Goal: Task Accomplishment & Management: Use online tool/utility

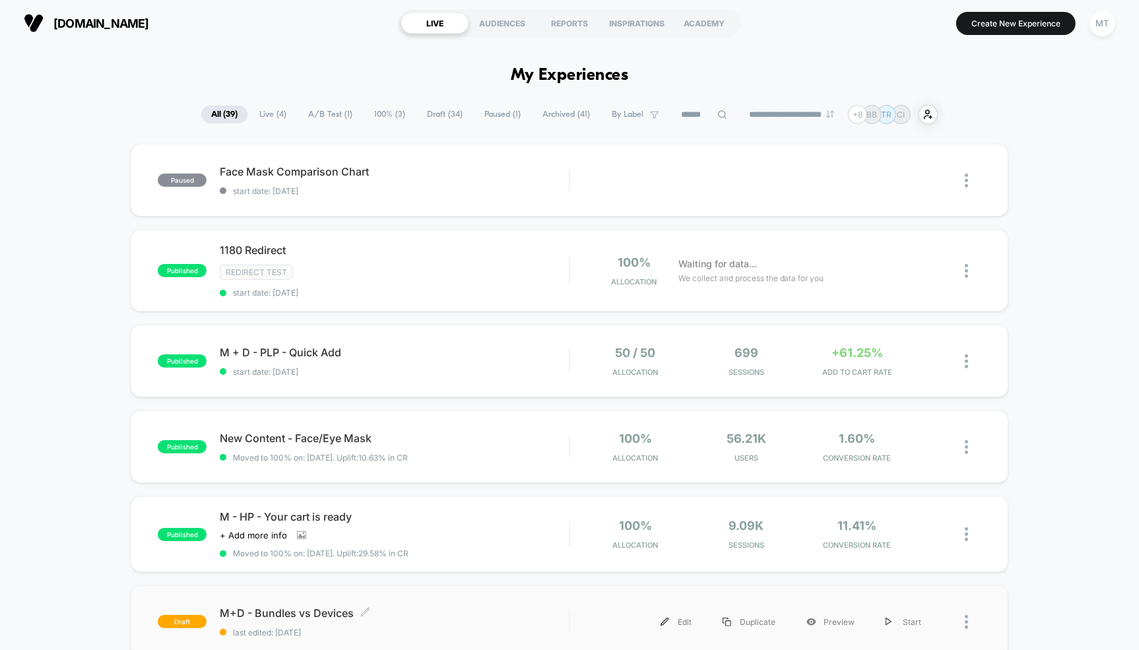
scroll to position [603, 0]
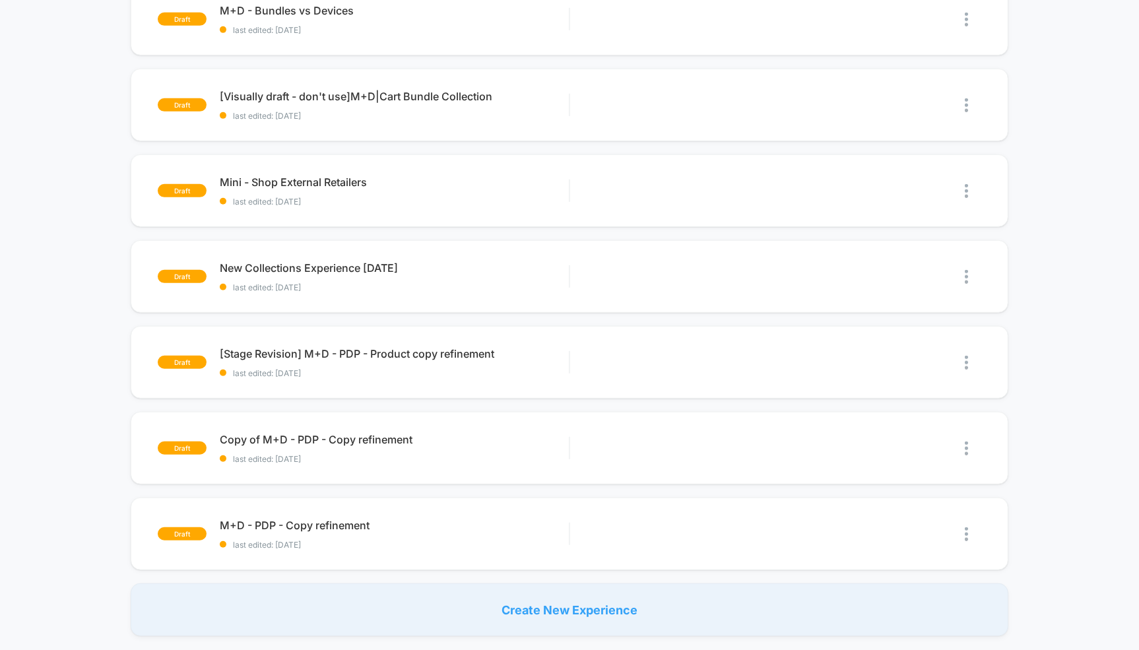
click at [512, 611] on div "Create New Experience" at bounding box center [569, 610] width 877 height 53
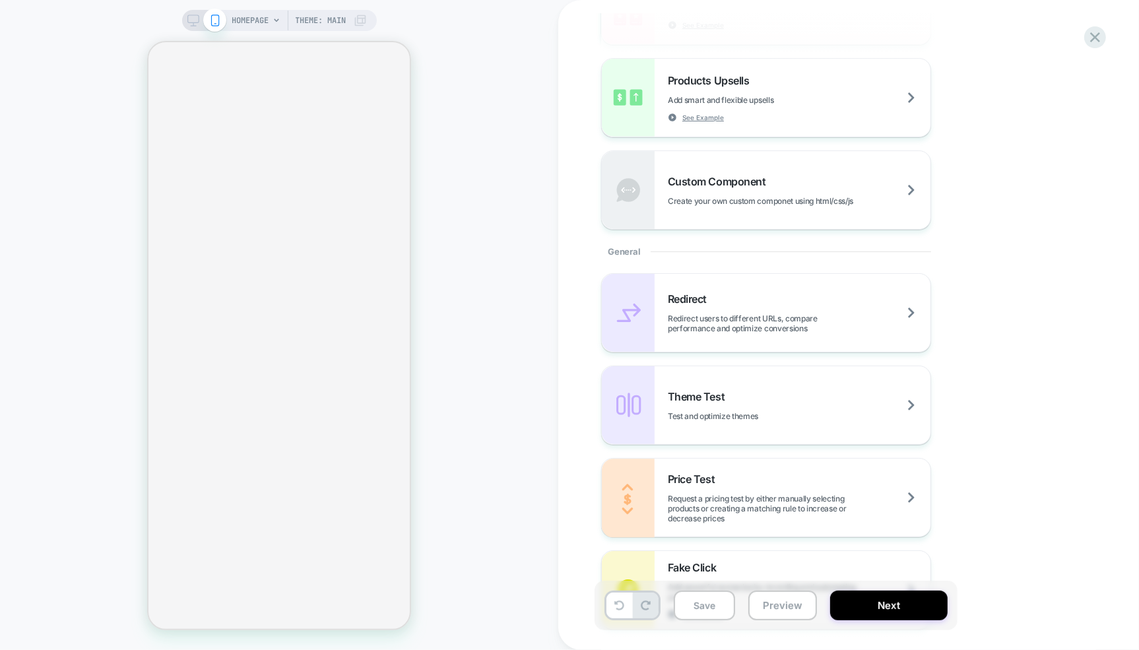
scroll to position [357, 0]
click at [799, 317] on span "Redirect users to different URLs, compare performance and optimize conversions" at bounding box center [799, 323] width 263 height 20
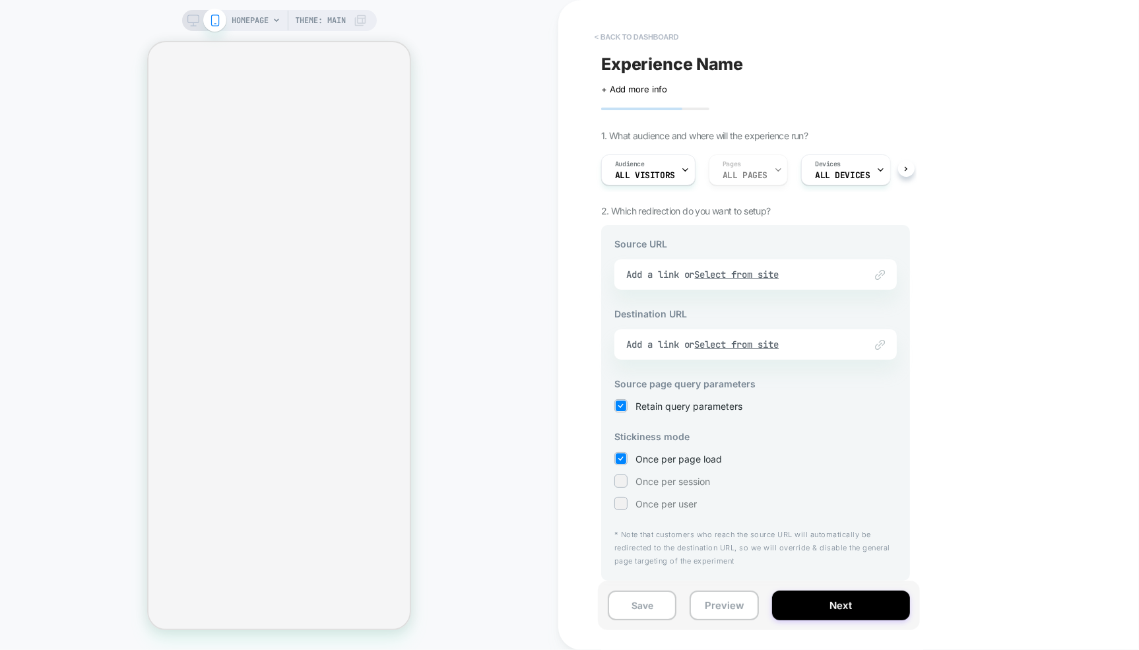
click at [617, 38] on button "< back to dashboard" at bounding box center [636, 36] width 97 height 21
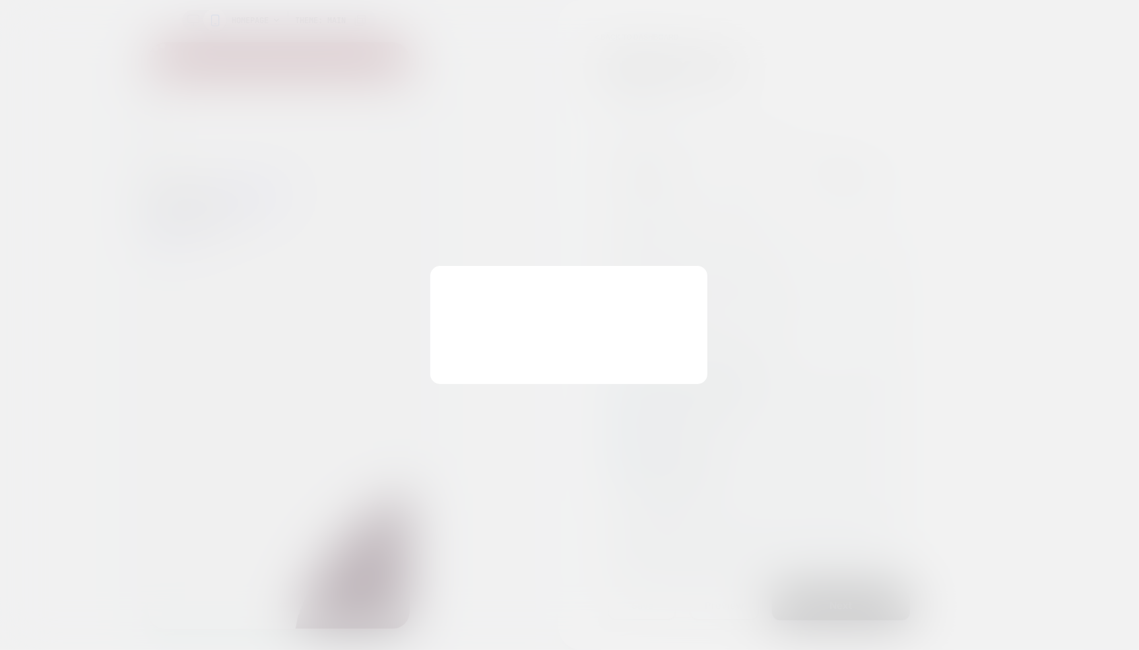
scroll to position [0, 0]
click at [640, 339] on button "Continue Editing" at bounding box center [635, 357] width 119 height 41
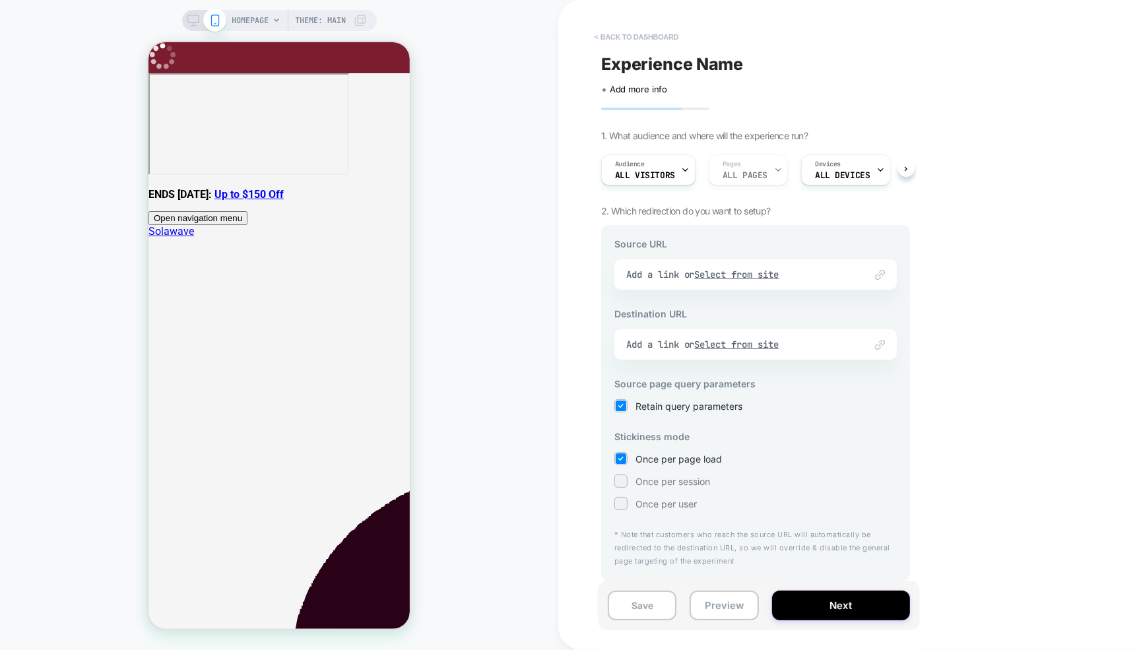
click at [615, 35] on button "< back to dashboard" at bounding box center [636, 36] width 97 height 21
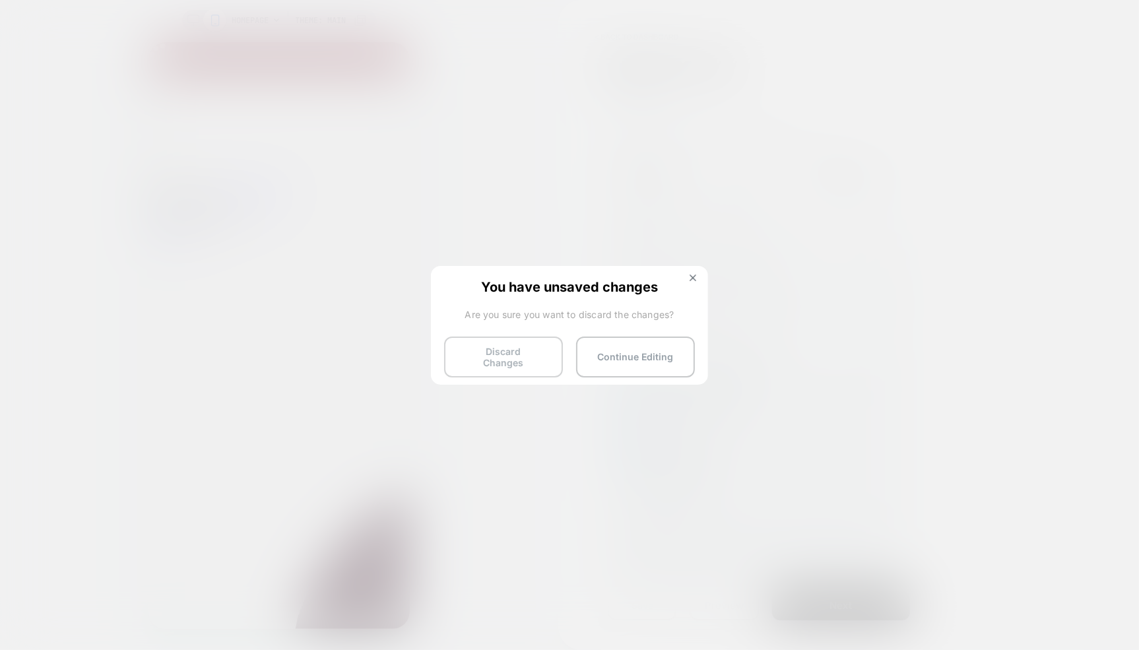
click at [506, 353] on button "Discard Changes" at bounding box center [503, 357] width 119 height 41
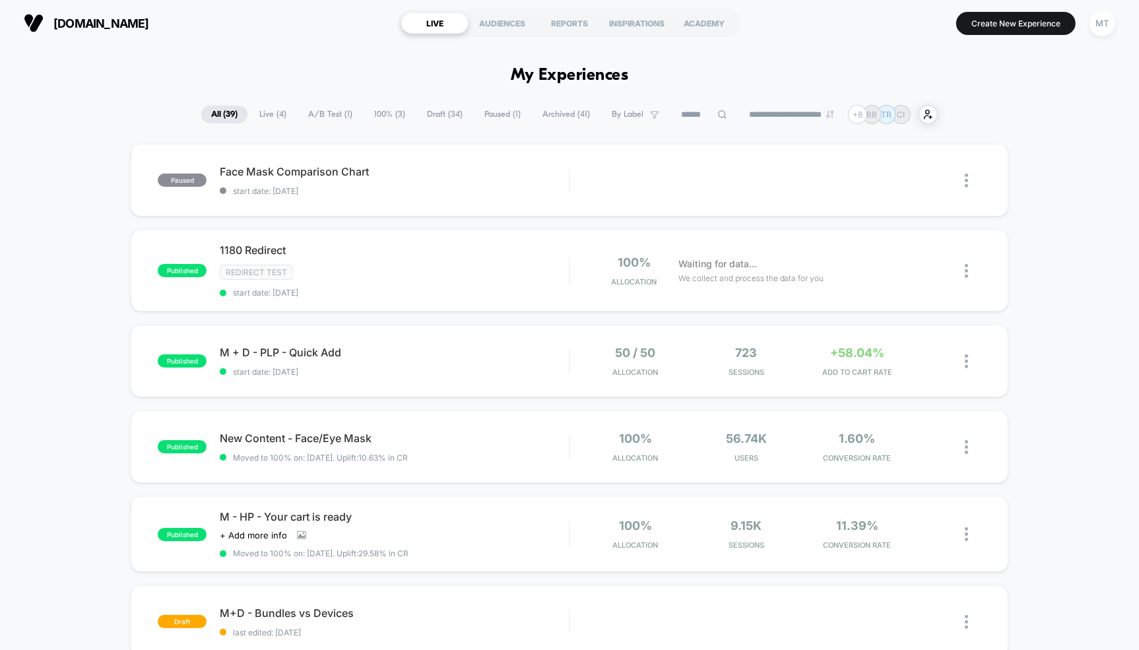
scroll to position [909, 0]
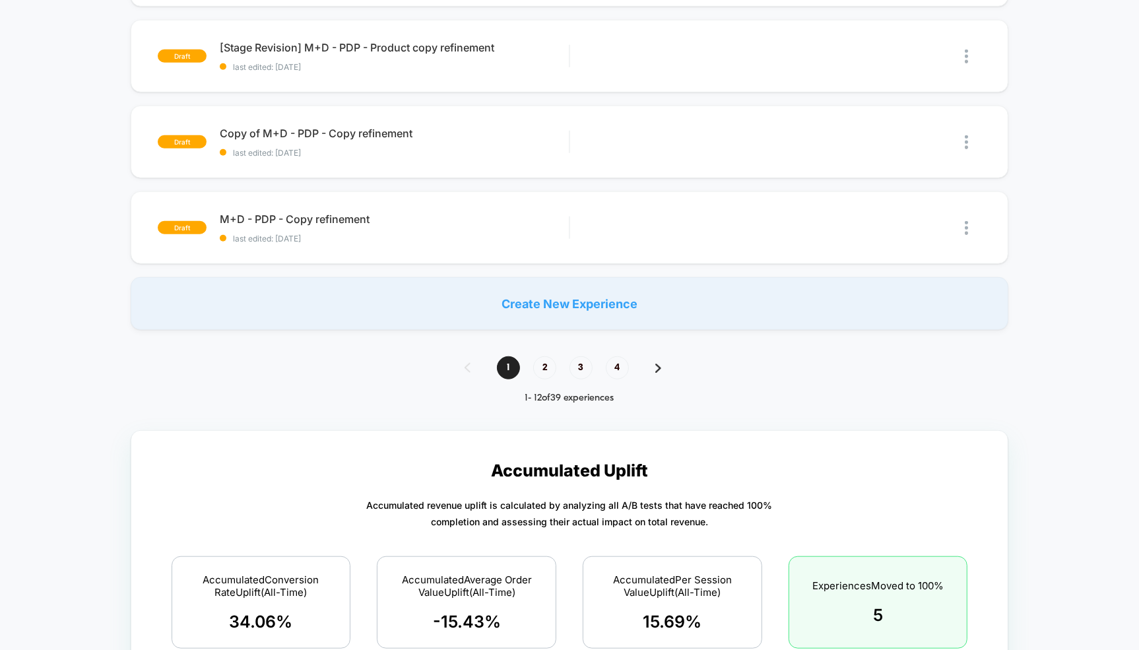
click at [601, 295] on div "Create New Experience" at bounding box center [569, 303] width 877 height 53
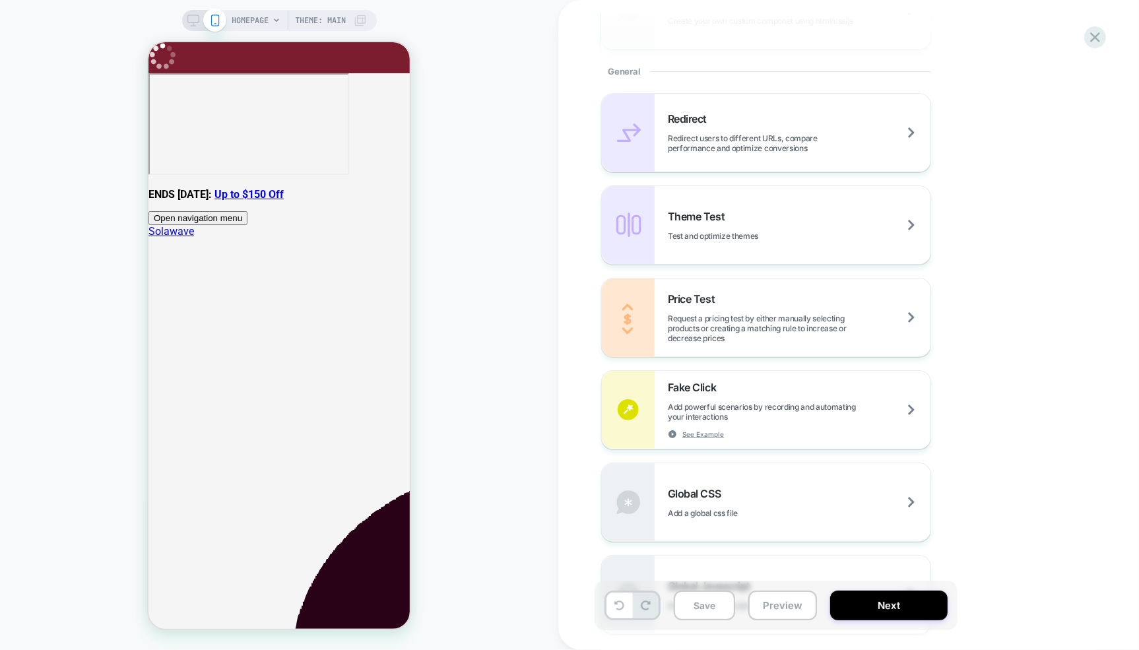
scroll to position [642, 0]
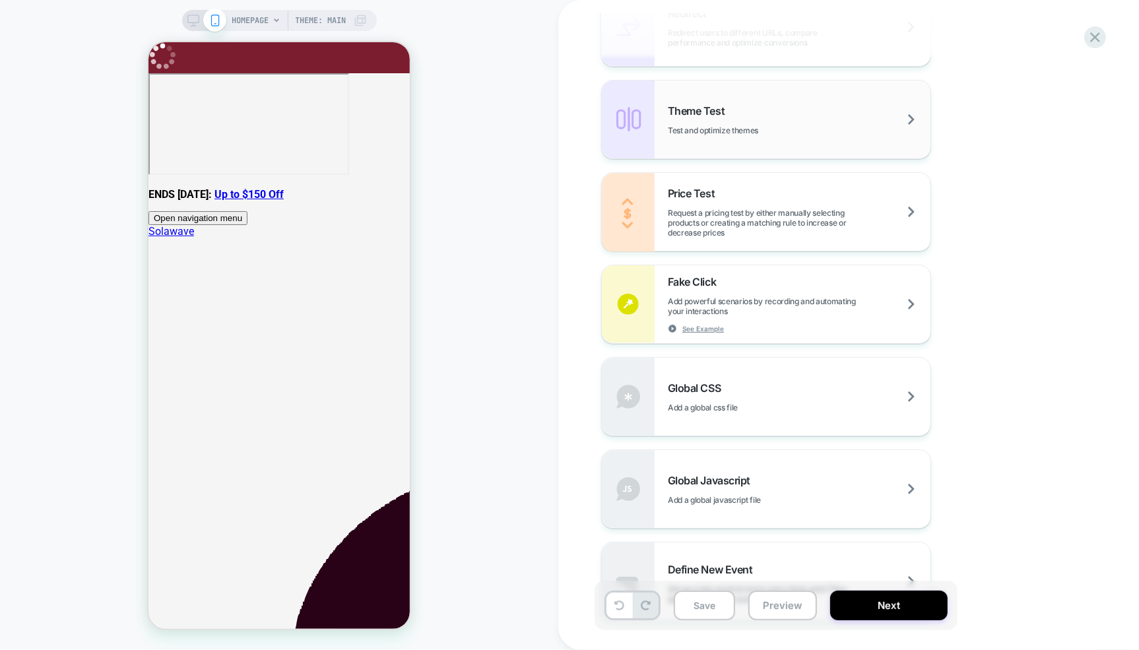
click at [749, 138] on div "Theme Test Test and optimize themes" at bounding box center [766, 120] width 329 height 78
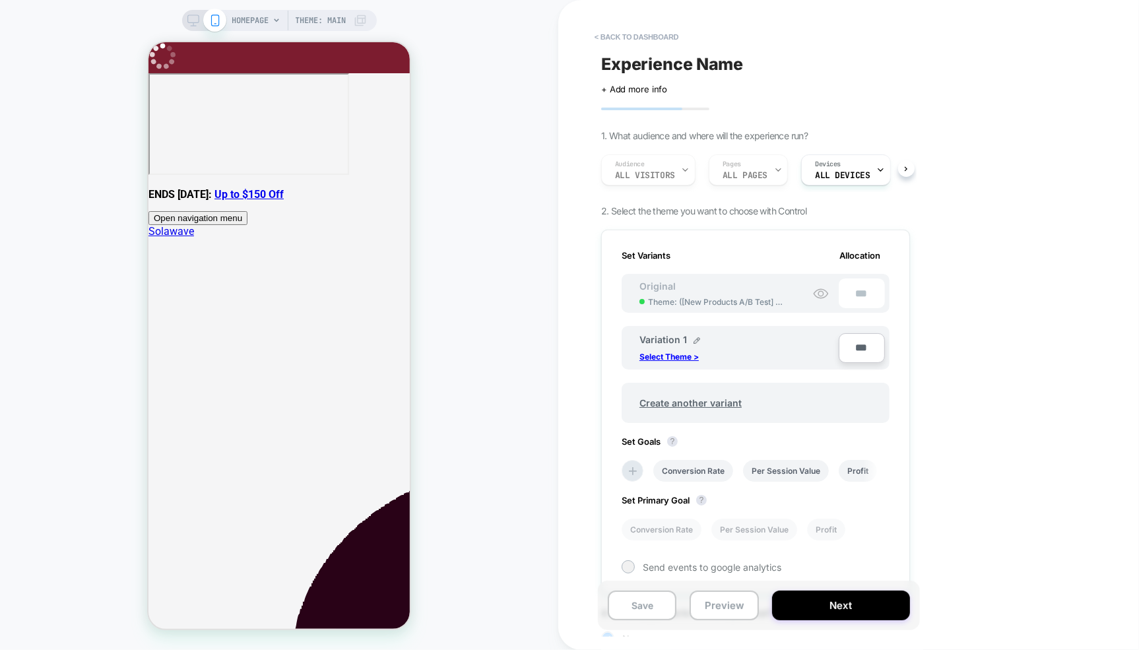
scroll to position [0, 1]
click at [679, 358] on p "Select Theme >" at bounding box center [669, 357] width 59 height 10
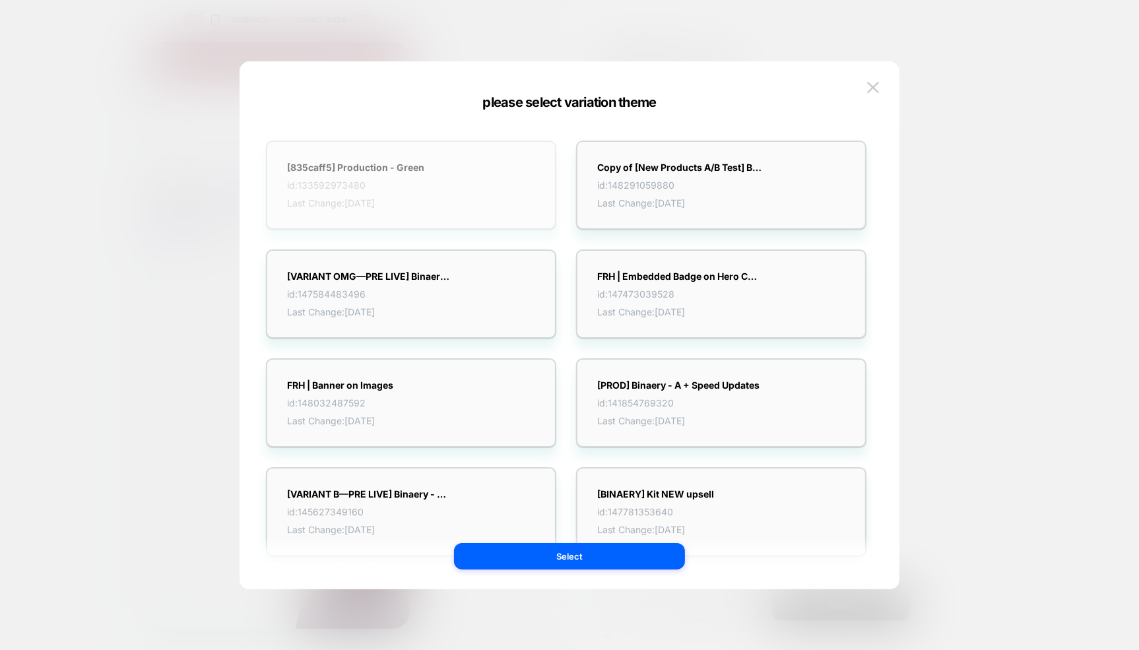
click at [351, 199] on span "Last Change: [DATE]" at bounding box center [355, 202] width 137 height 11
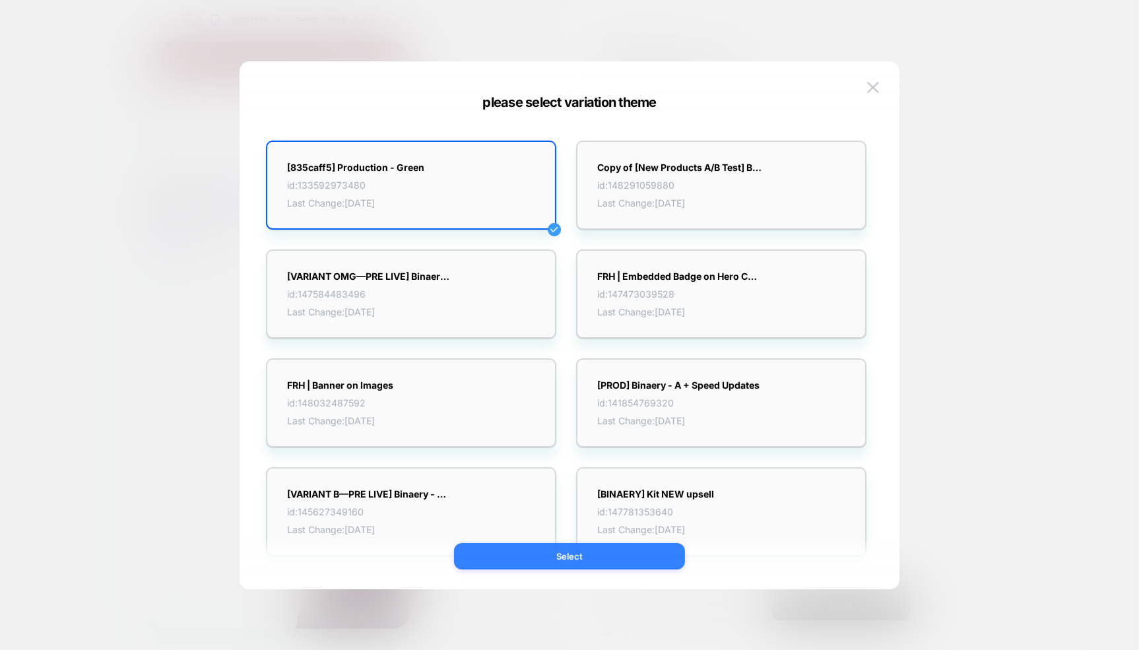
click at [552, 557] on button "Select" at bounding box center [569, 556] width 231 height 26
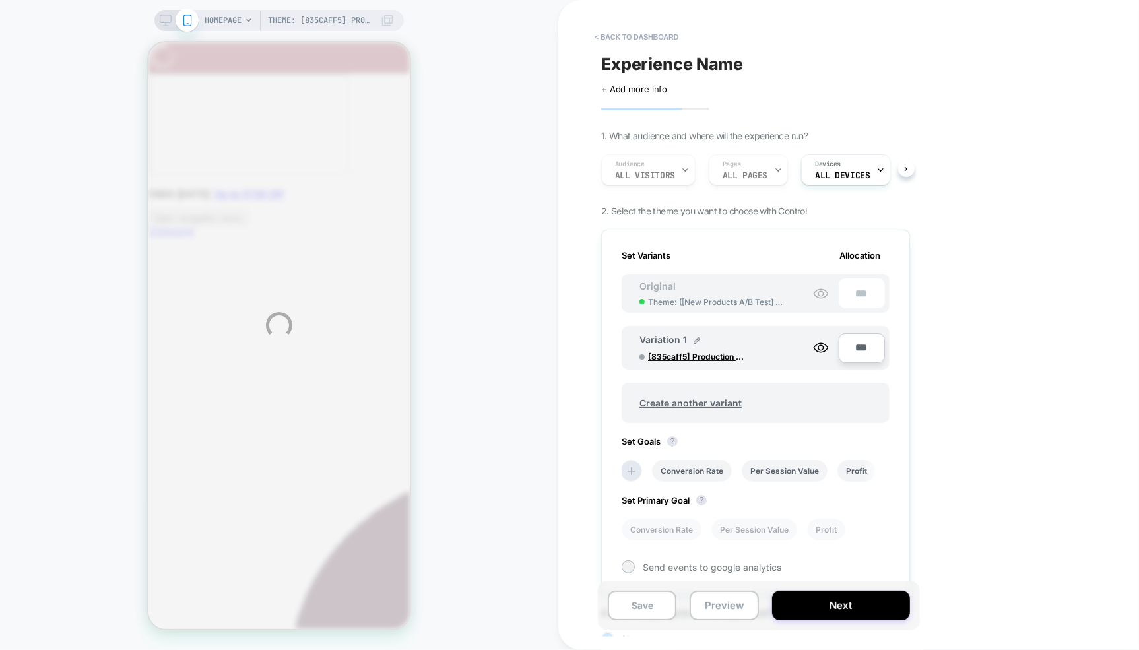
click at [687, 465] on div "Theme: [835caff5] Production - Green HOMEPAGE Theme: [835caff5] Production - Gr…" at bounding box center [569, 325] width 1139 height 650
click at [673, 467] on div "Theme: [835caff5] Production - Green HOMEPAGE Theme: [835caff5] Production - Gr…" at bounding box center [569, 325] width 1139 height 650
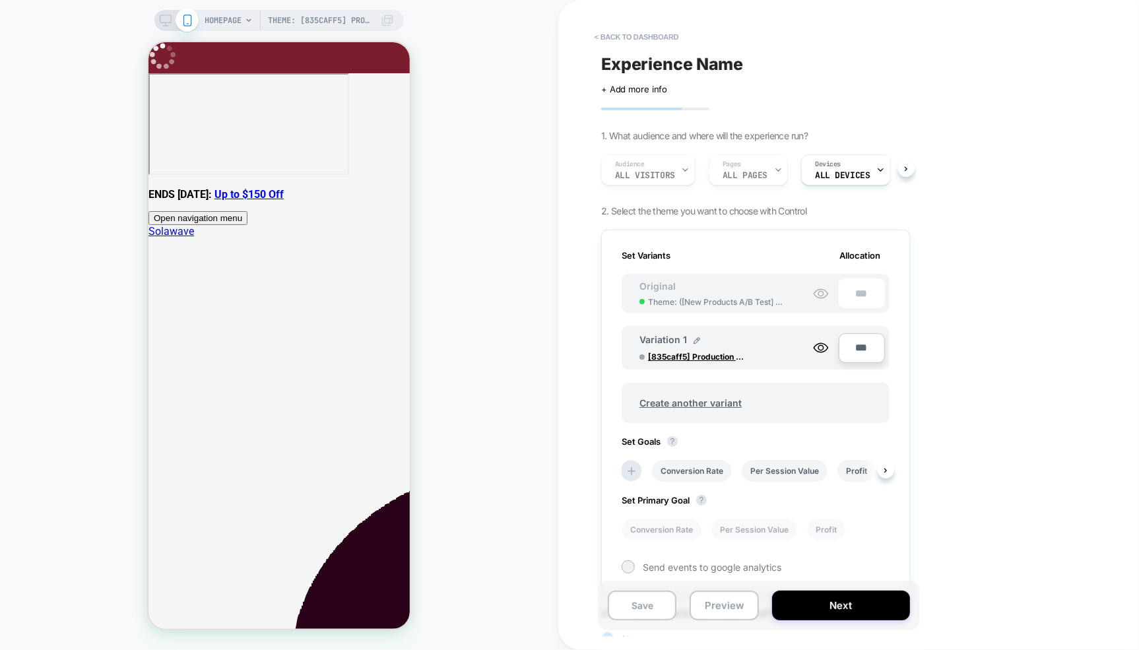
click at [683, 467] on li "Conversion Rate" at bounding box center [692, 471] width 80 height 22
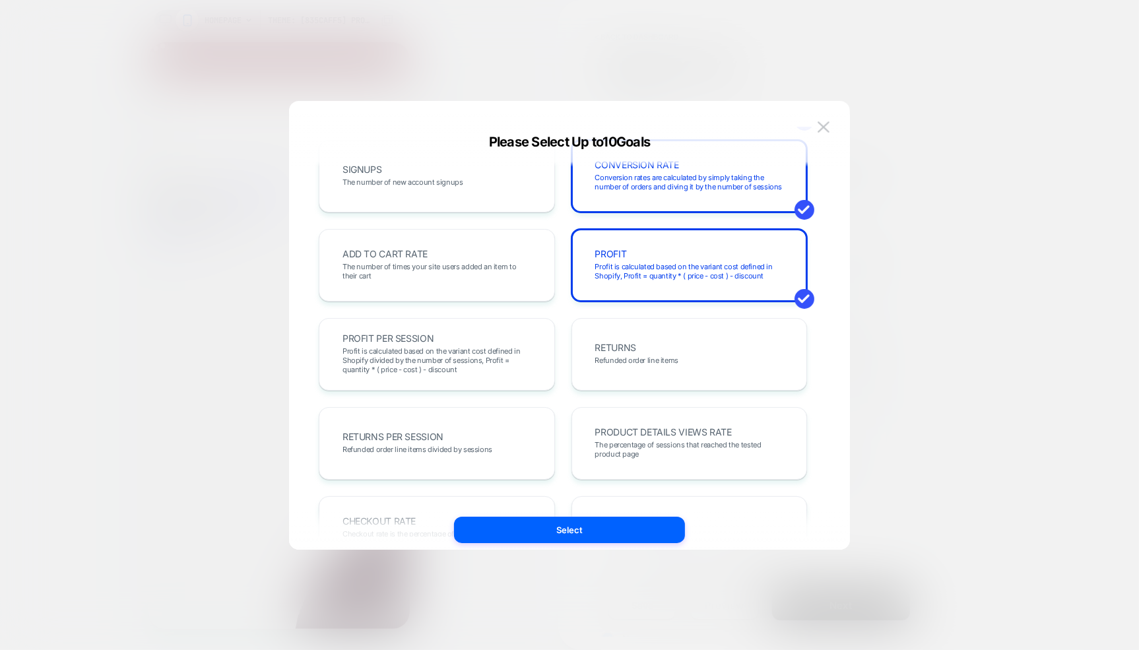
scroll to position [203, 0]
click at [649, 289] on div "PROFIT Profit is calculated based on the variant cost defined in Shopify, Profi…" at bounding box center [690, 268] width 209 height 45
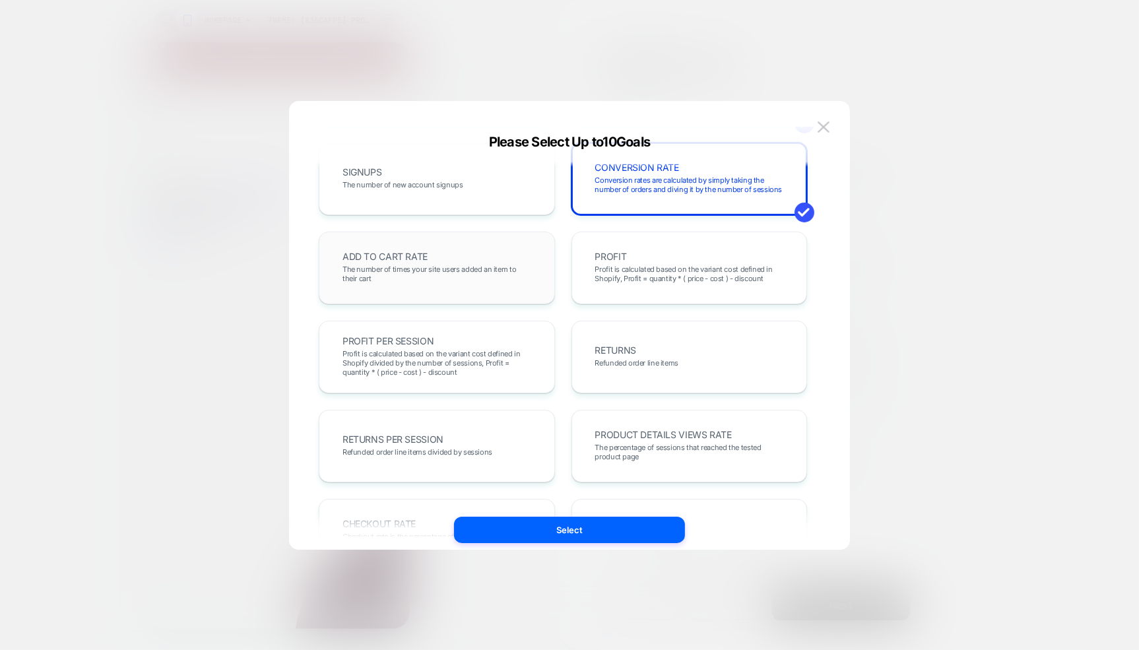
click at [461, 281] on span "The number of times your site users added an item to their cart" at bounding box center [437, 274] width 189 height 18
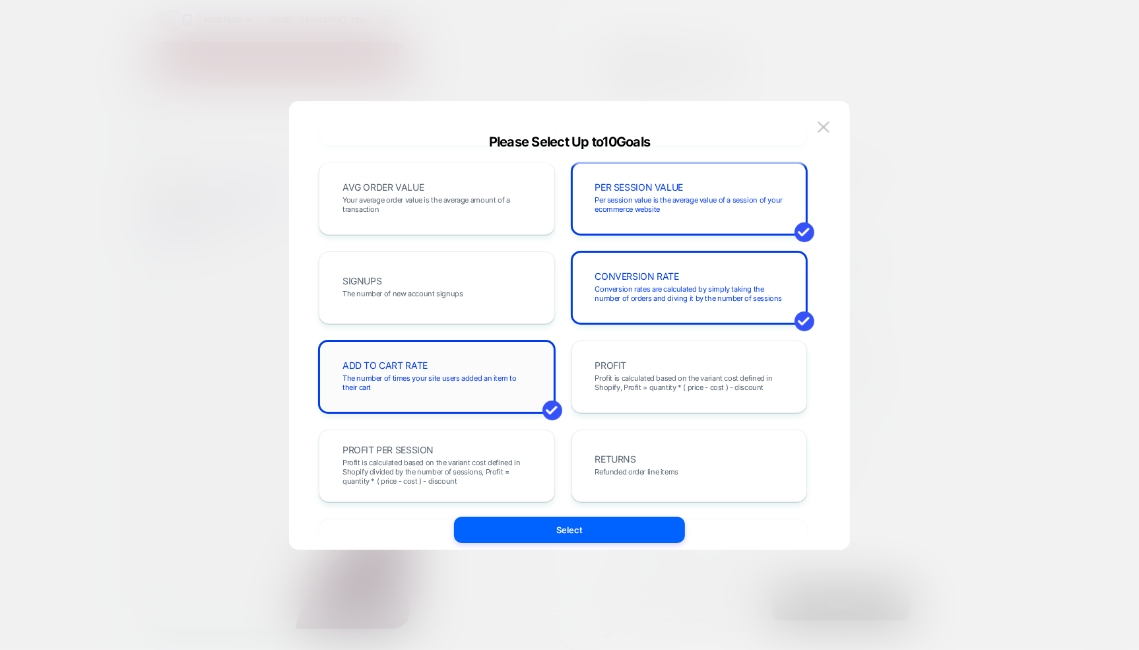
scroll to position [0, 0]
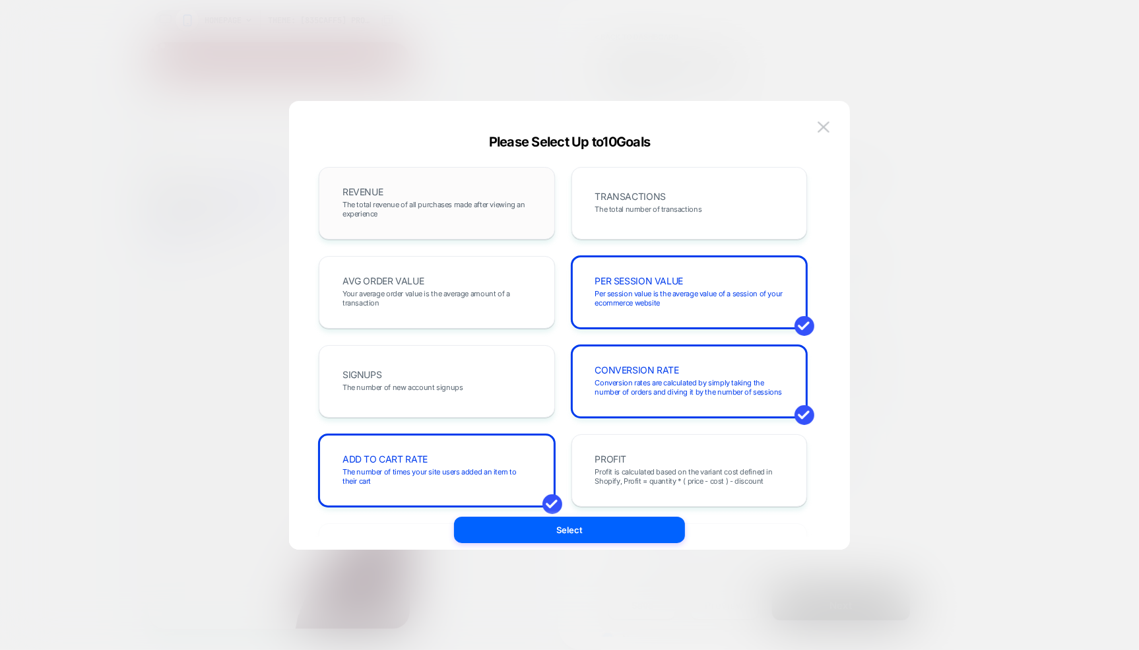
click at [401, 211] on span "The total revenue of all purchases made after viewing an experience" at bounding box center [437, 209] width 189 height 18
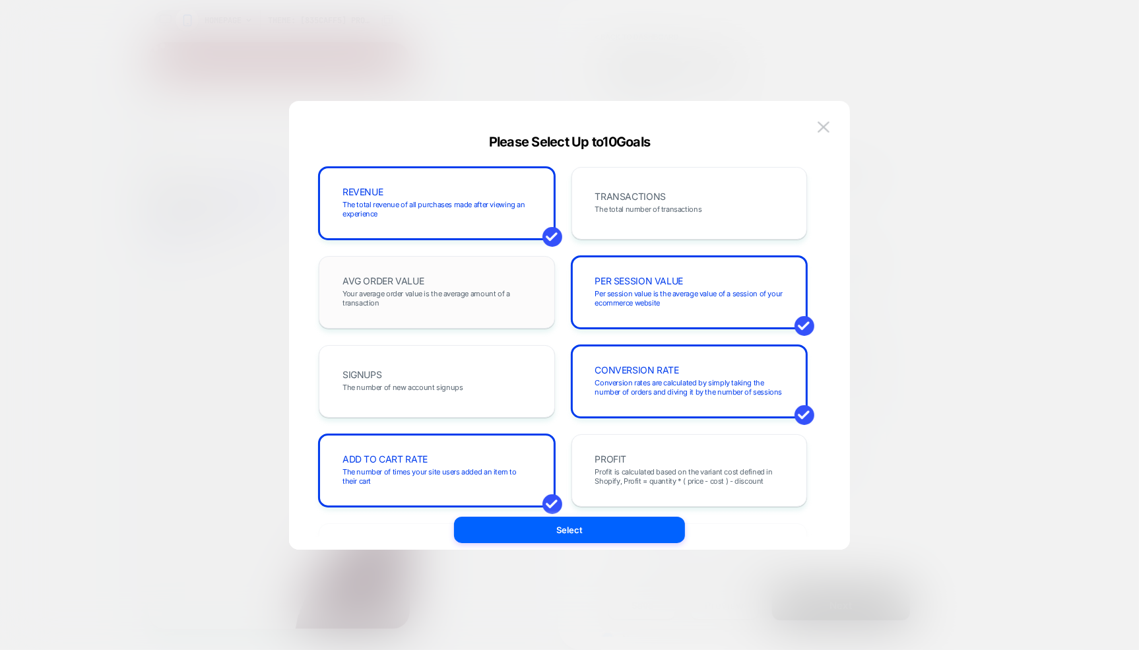
click at [437, 281] on div "AVG ORDER VALUE Your average order value is the average amount of a transaction" at bounding box center [437, 292] width 209 height 45
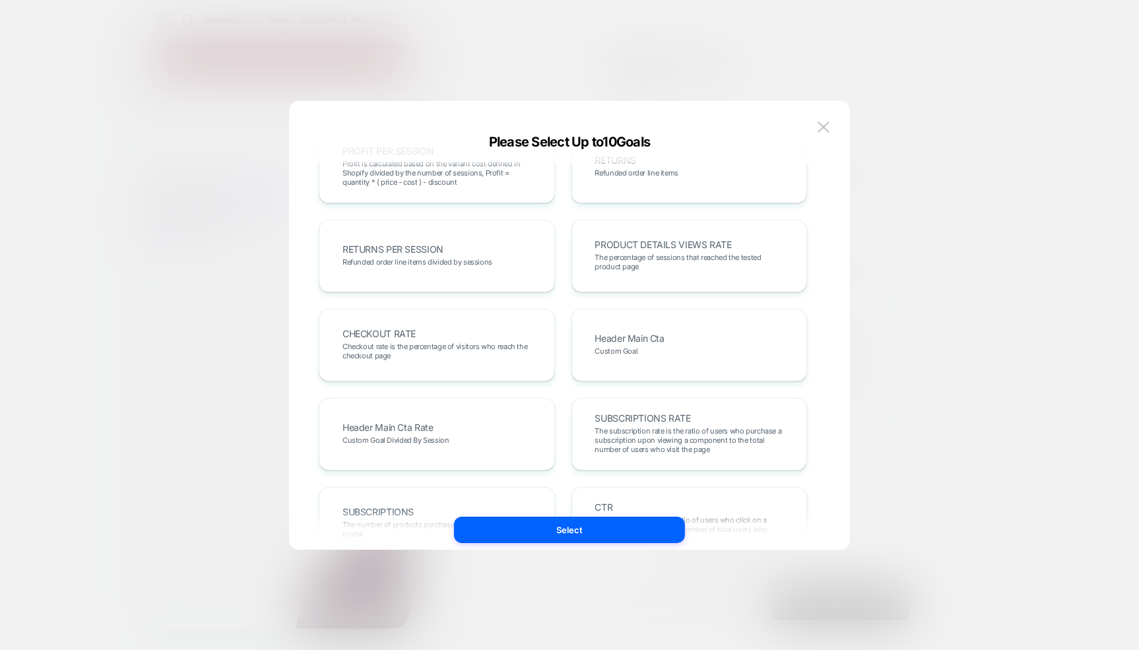
scroll to position [391, 0]
click at [640, 254] on span "The percentage of sessions that reached the tested product page" at bounding box center [689, 263] width 189 height 18
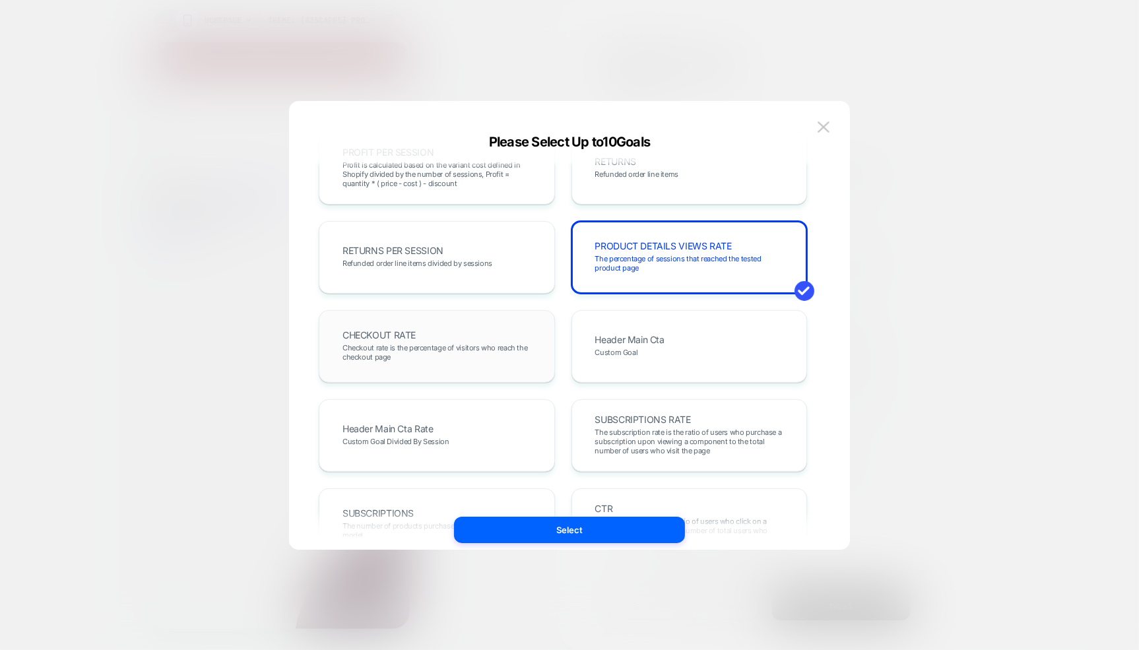
click at [398, 349] on span "Checkout rate is the percentage of visitors who reach the checkout page" at bounding box center [437, 352] width 189 height 18
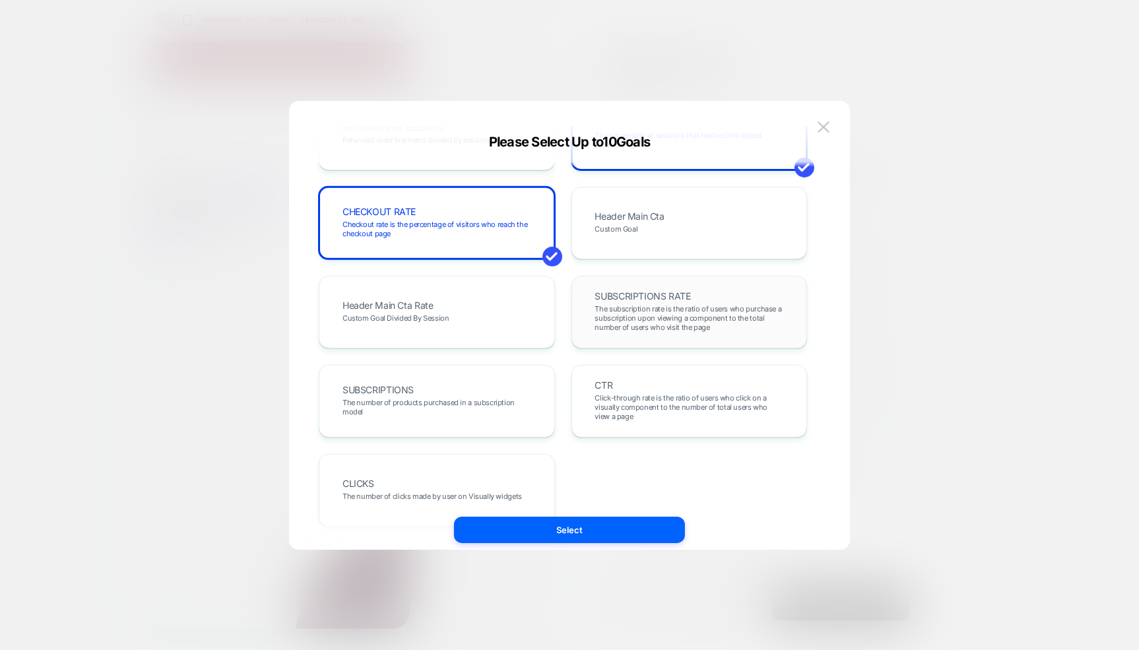
scroll to position [545, 0]
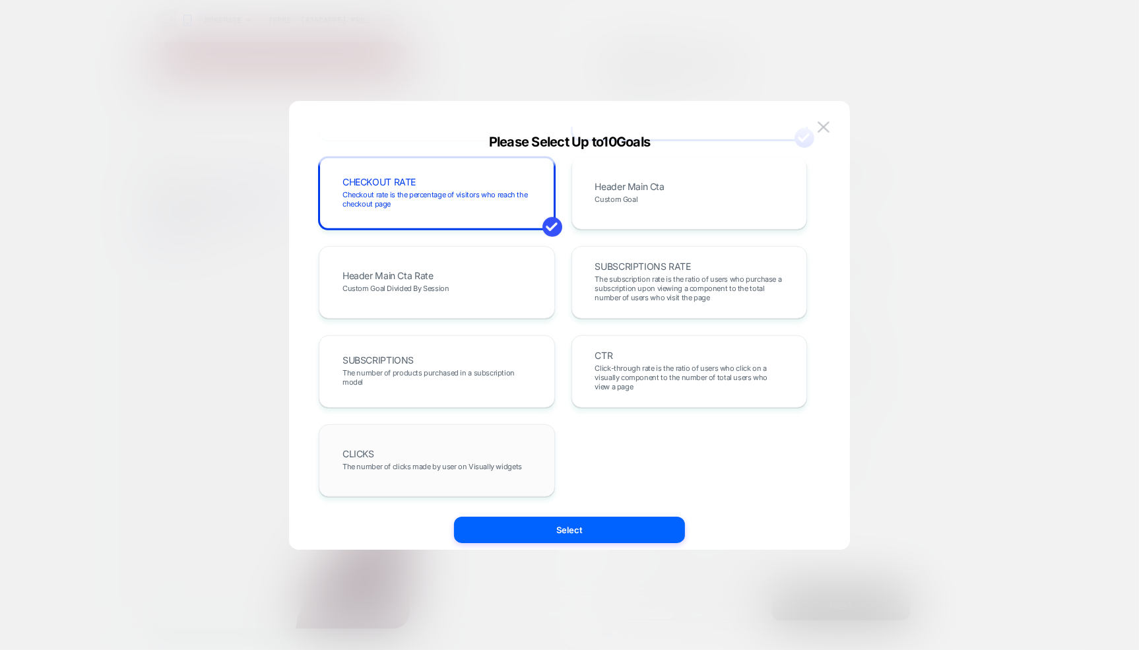
click at [426, 481] on div "CLICKS The number of clicks made by user on Visually widgets" at bounding box center [437, 460] width 209 height 45
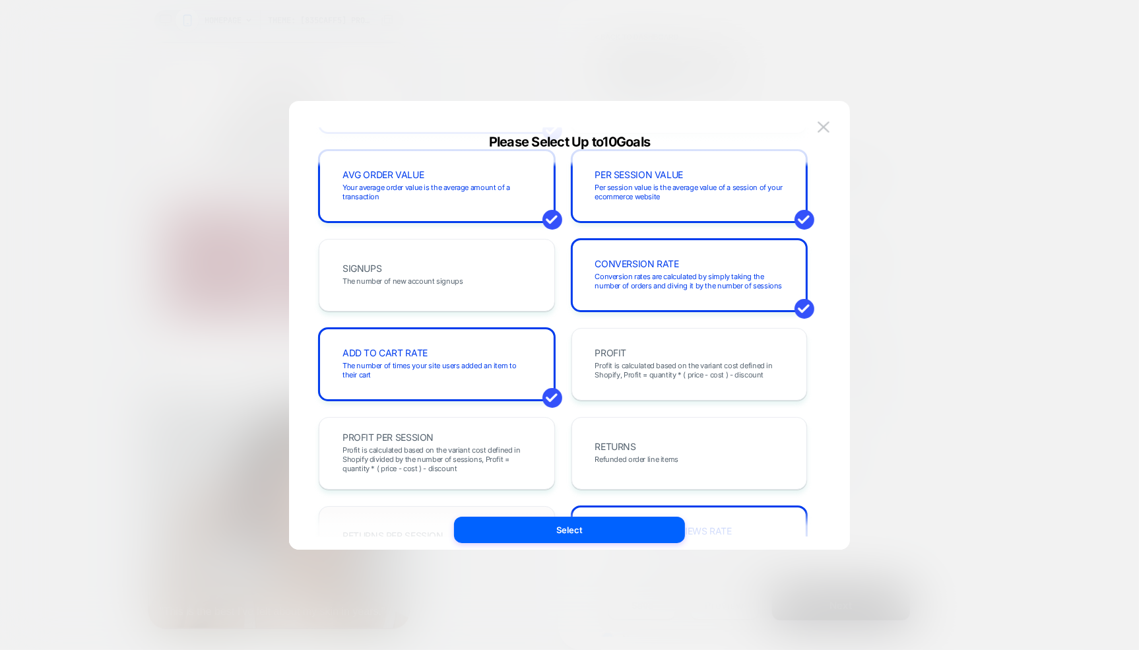
scroll to position [0, 0]
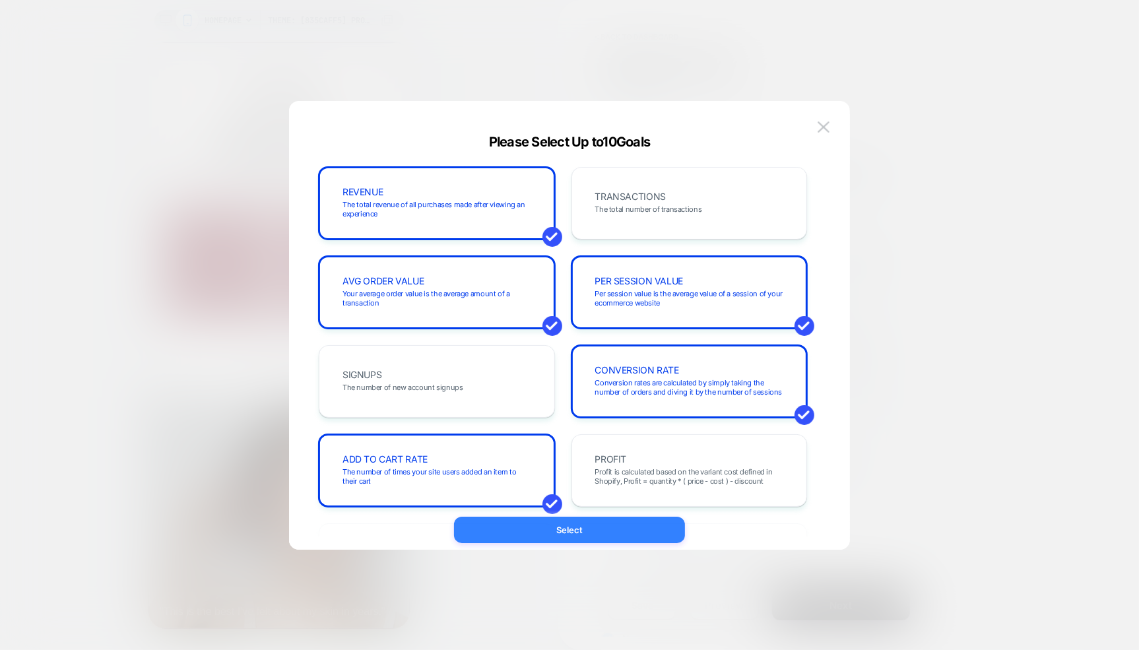
click at [525, 532] on button "Select" at bounding box center [569, 530] width 231 height 26
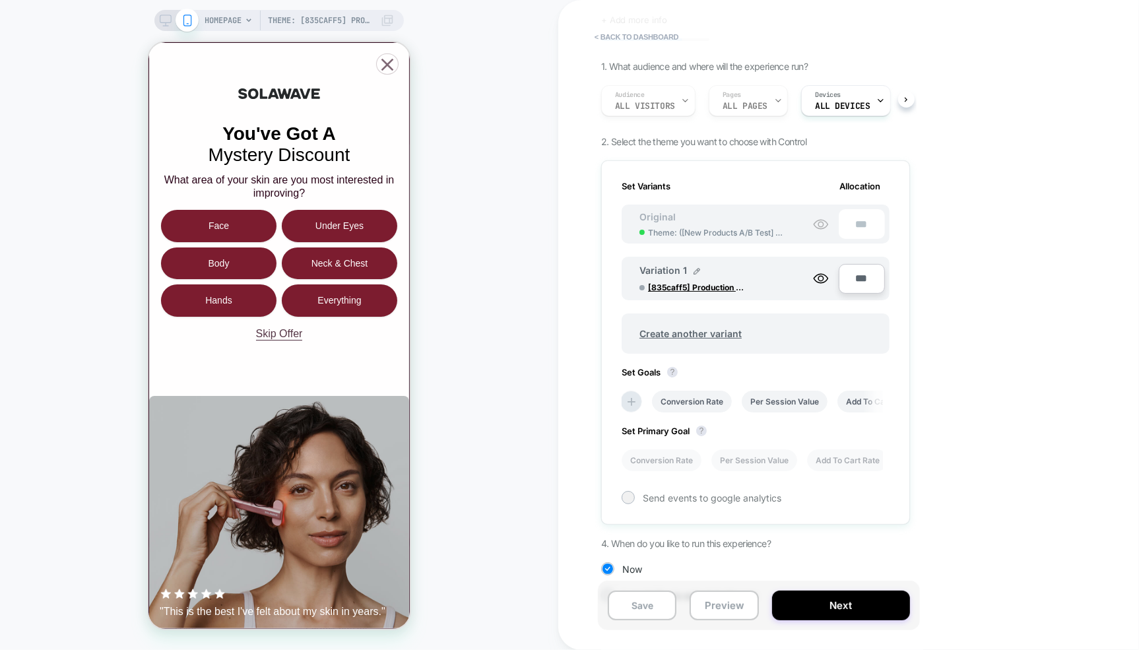
scroll to position [81, 0]
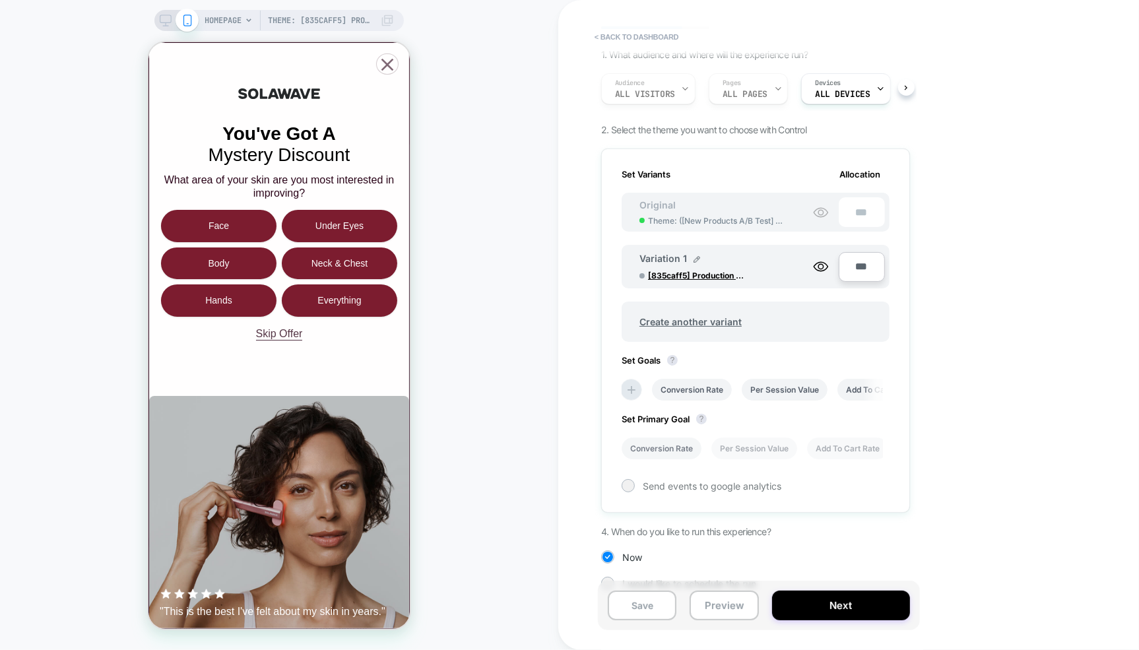
click at [662, 444] on li "Conversion Rate" at bounding box center [662, 449] width 80 height 22
click at [679, 484] on span "Send events to google analytics" at bounding box center [712, 486] width 139 height 11
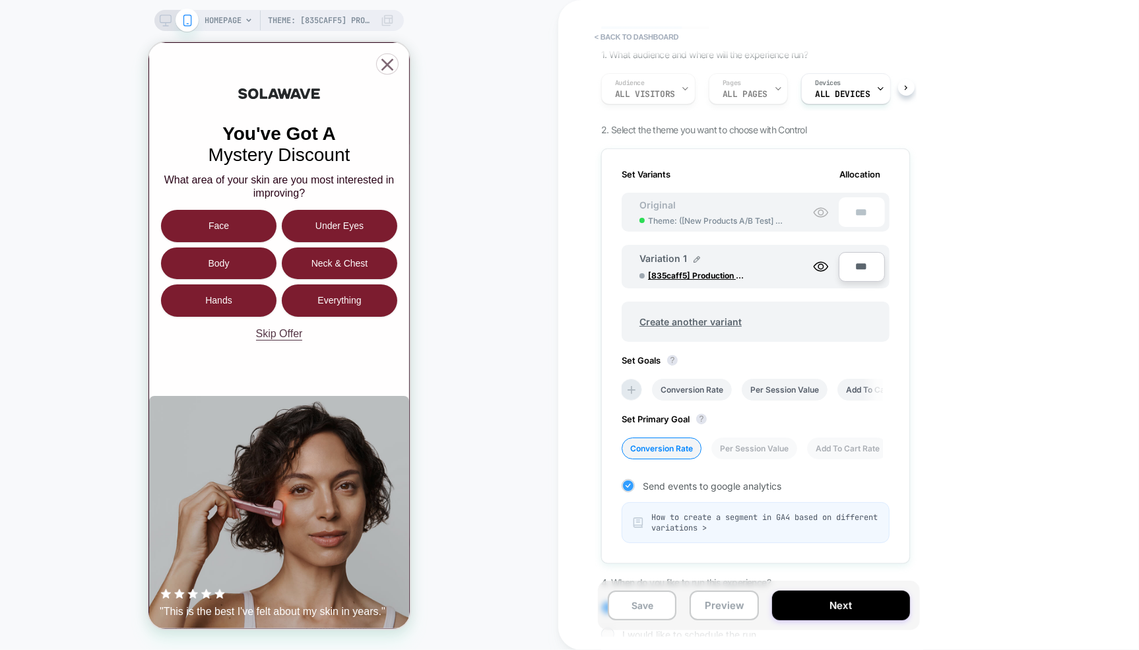
scroll to position [149, 0]
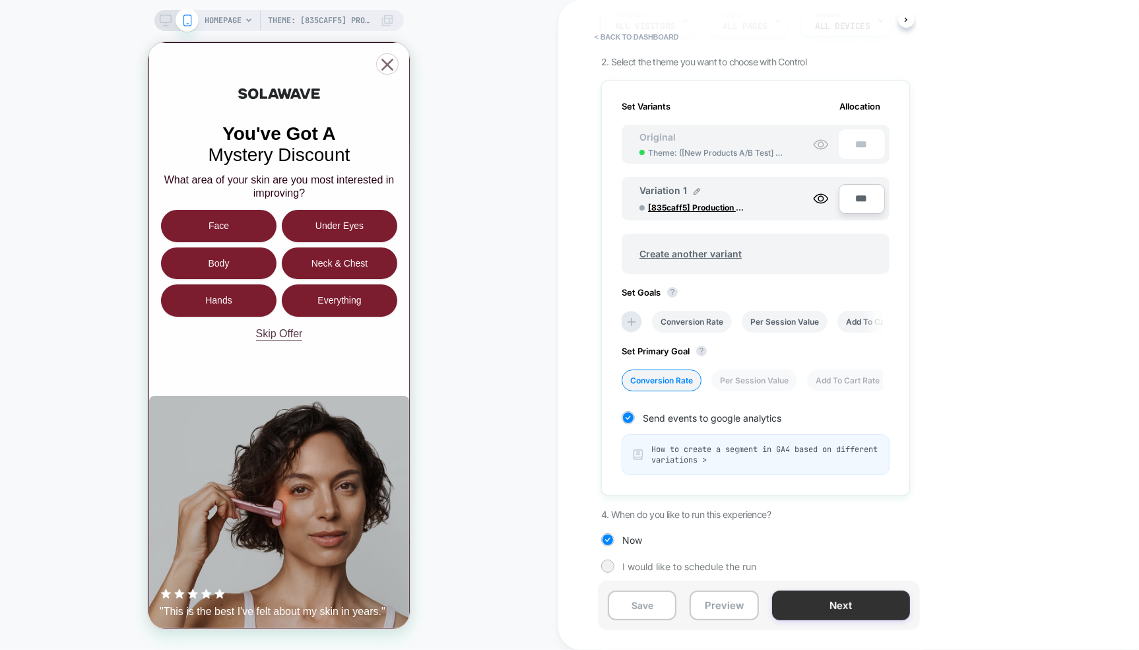
click at [811, 605] on button "Next" at bounding box center [841, 606] width 138 height 30
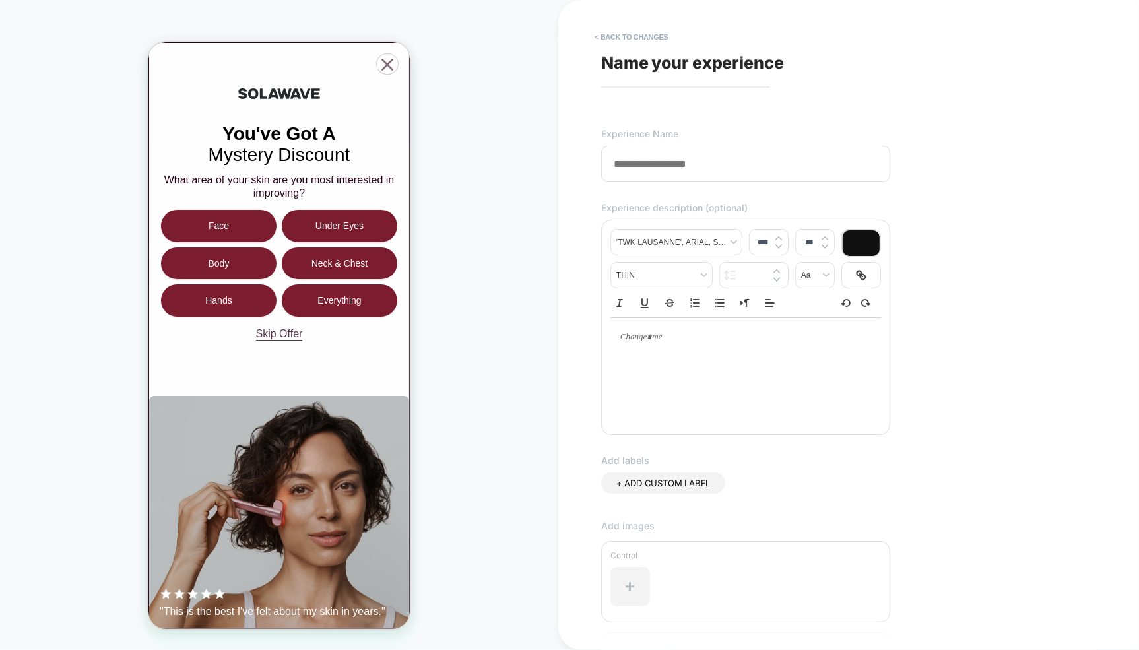
click at [671, 167] on input at bounding box center [745, 164] width 289 height 36
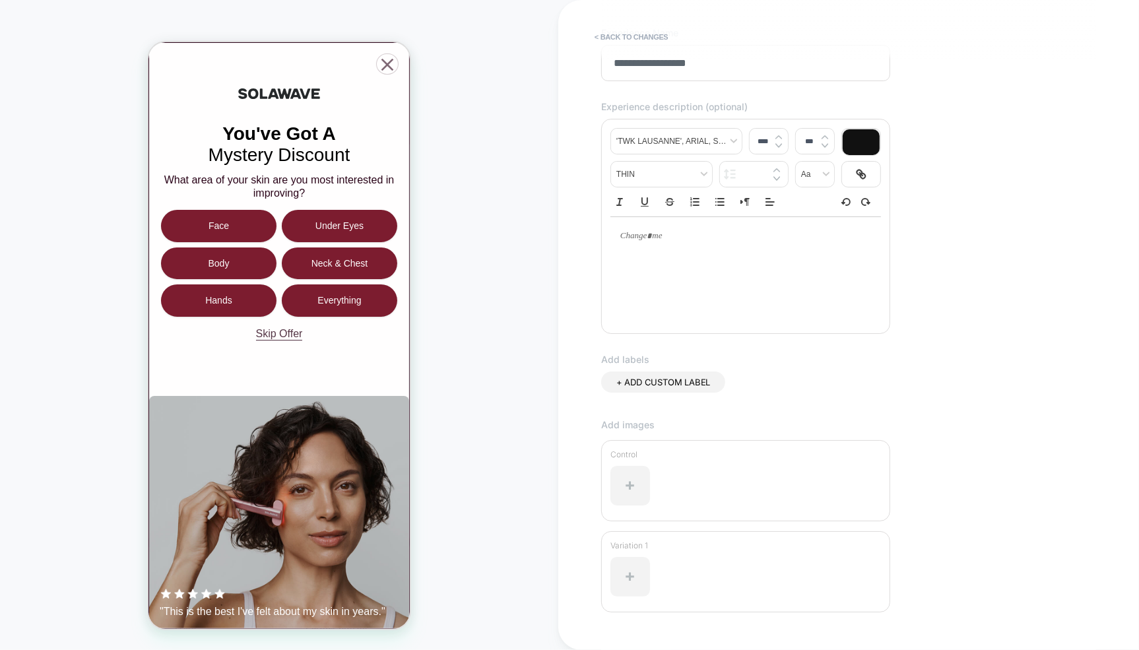
scroll to position [189, 0]
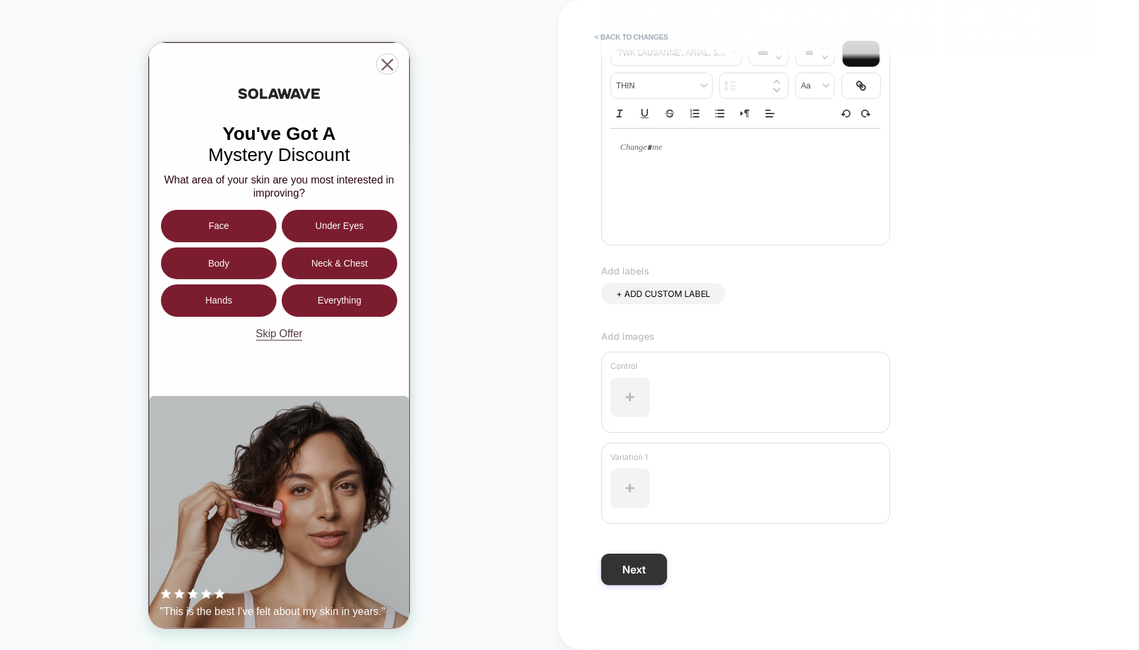
type input "**********"
click at [626, 568] on button "Next" at bounding box center [634, 570] width 66 height 32
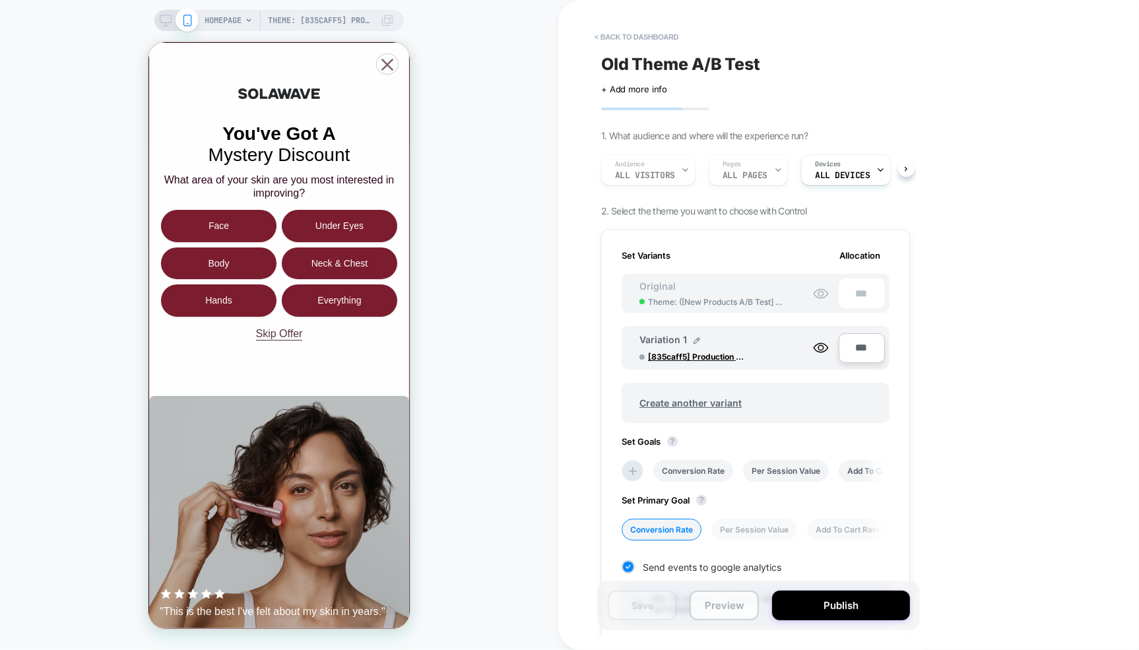
scroll to position [0, 1]
click at [735, 604] on button "Preview" at bounding box center [724, 606] width 69 height 30
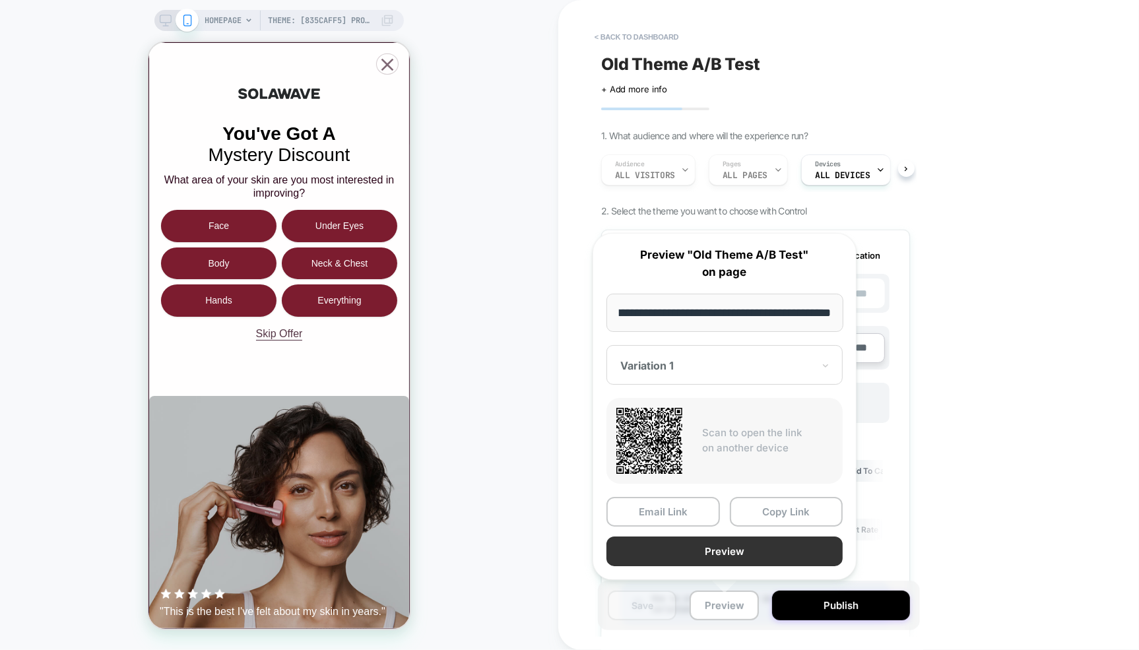
scroll to position [0, 0]
click at [717, 552] on button "Preview" at bounding box center [725, 552] width 236 height 30
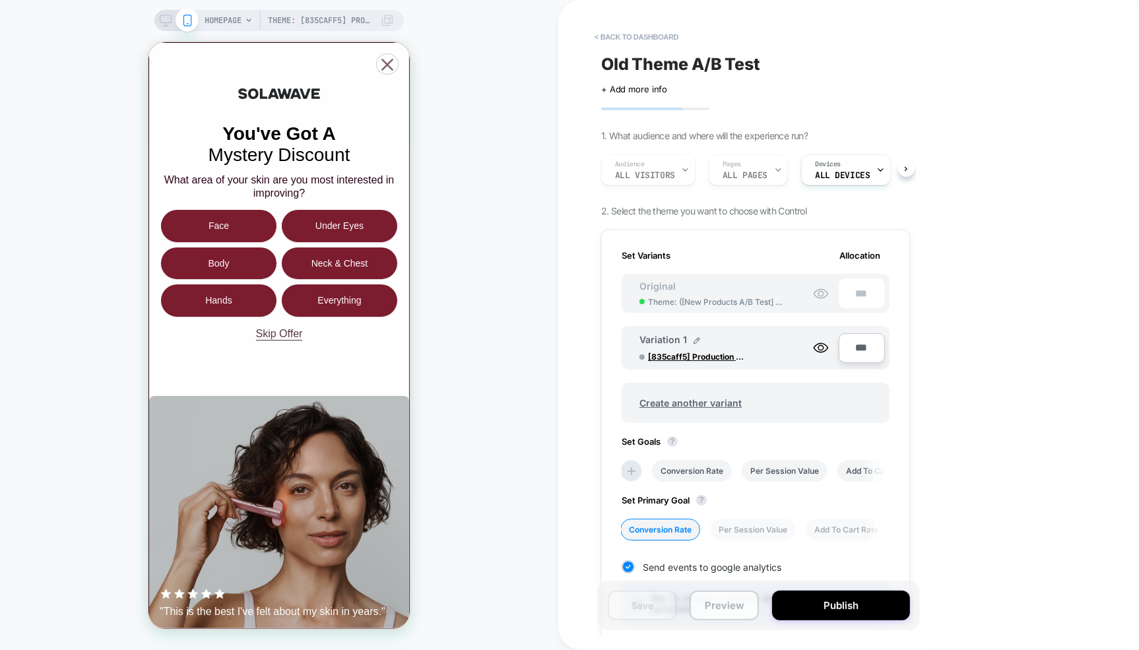
click at [721, 604] on button "Preview" at bounding box center [724, 606] width 69 height 30
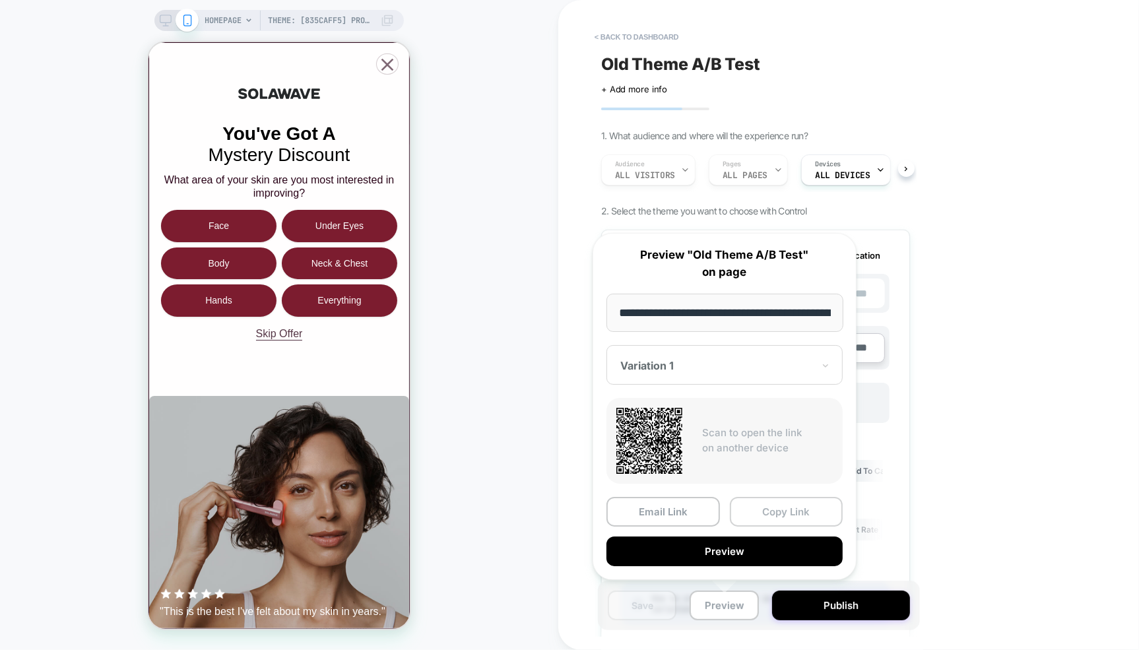
click at [782, 504] on button "Copy Link" at bounding box center [787, 512] width 114 height 30
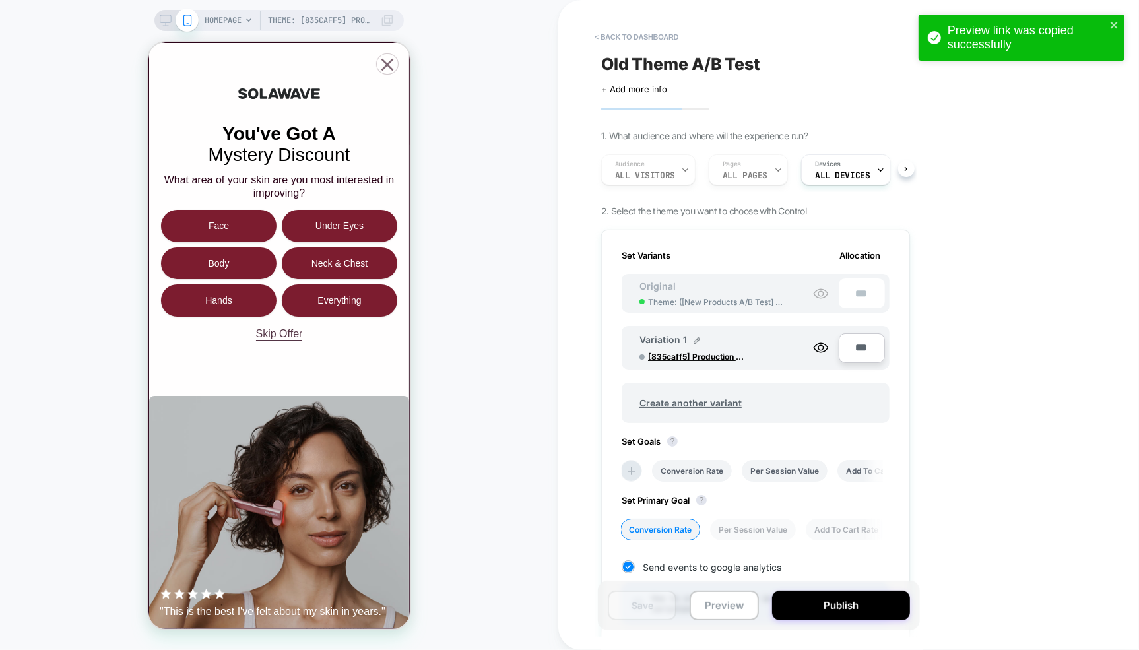
click at [384, 67] on icon "Close popup" at bounding box center [386, 63] width 21 height 21
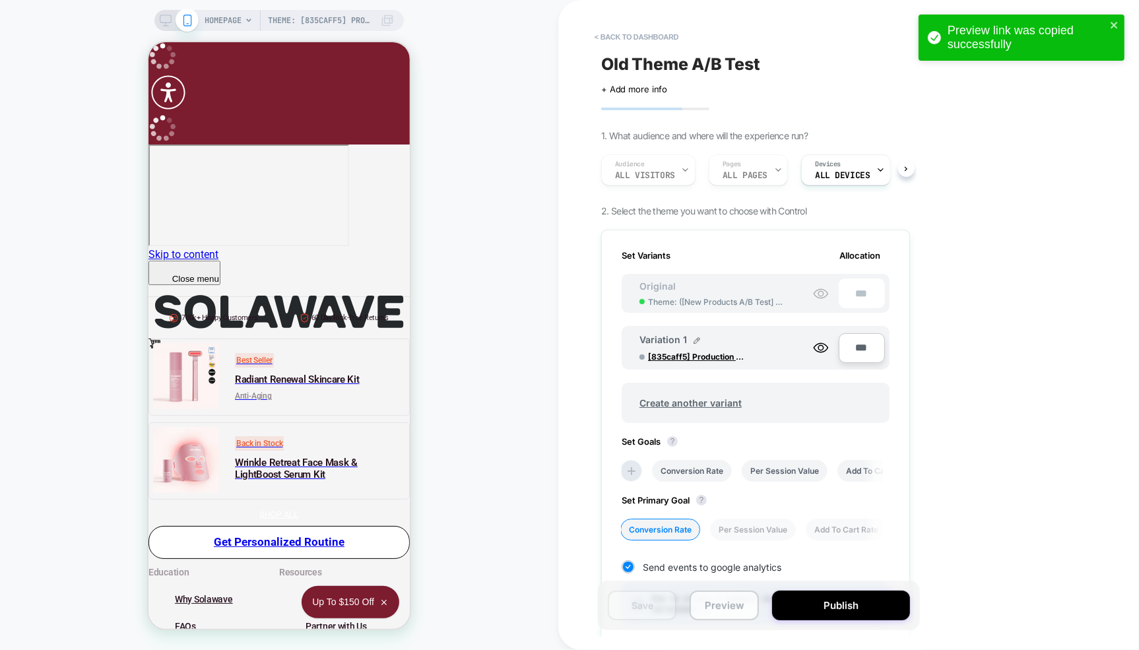
click at [739, 599] on button "Preview" at bounding box center [724, 606] width 69 height 30
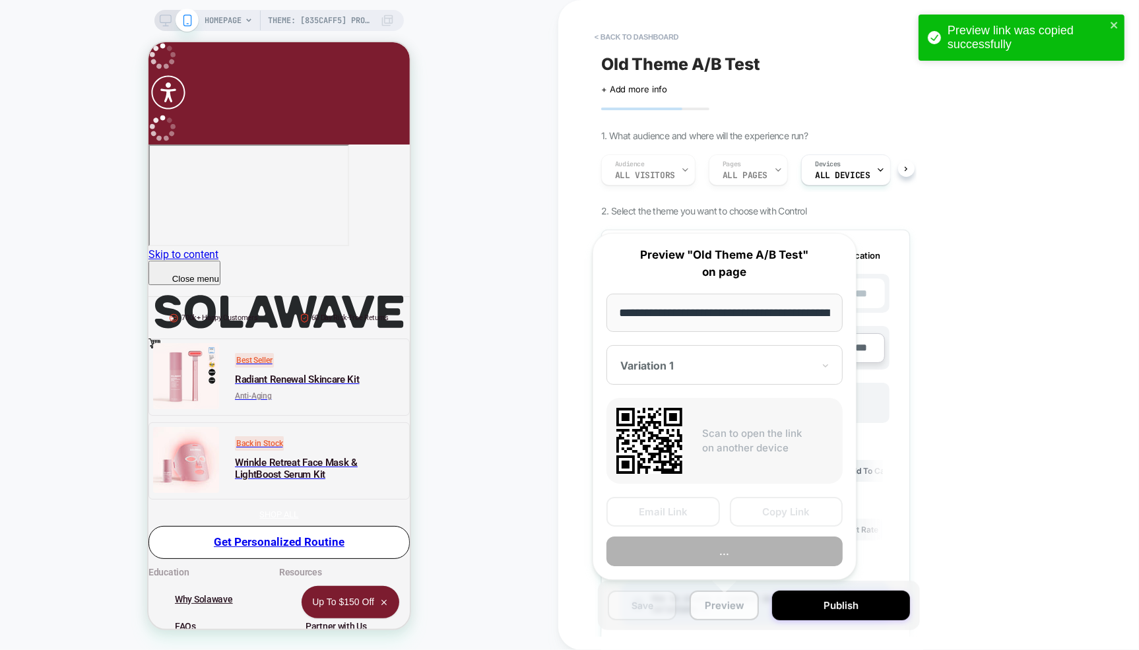
scroll to position [0, 110]
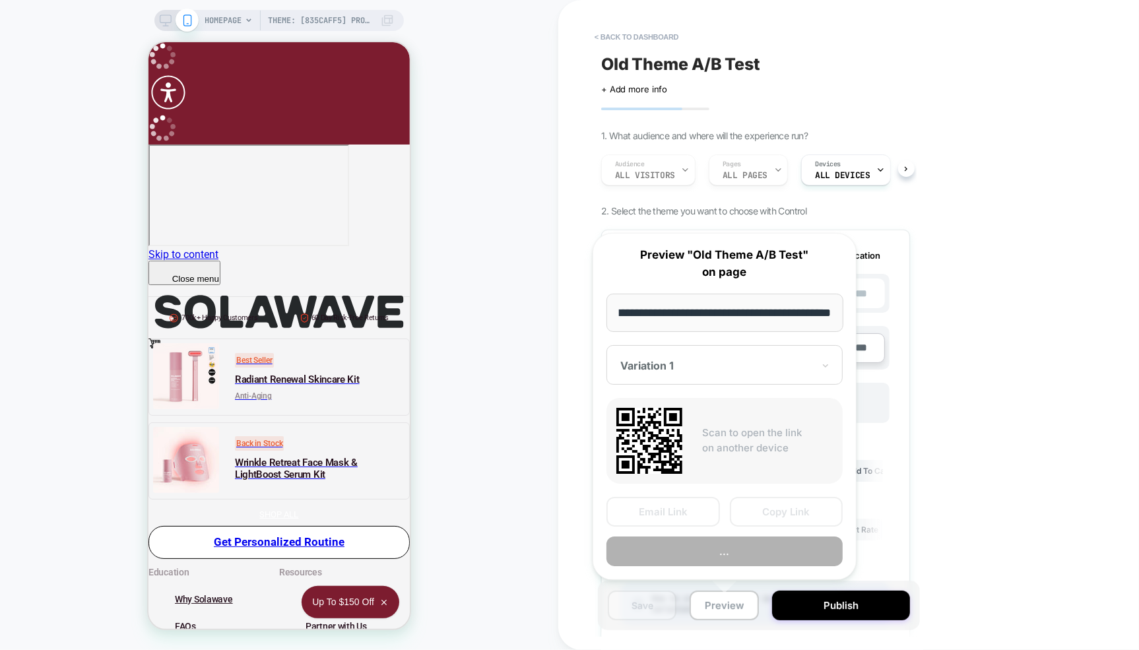
click at [729, 317] on input "**********" at bounding box center [725, 313] width 237 height 38
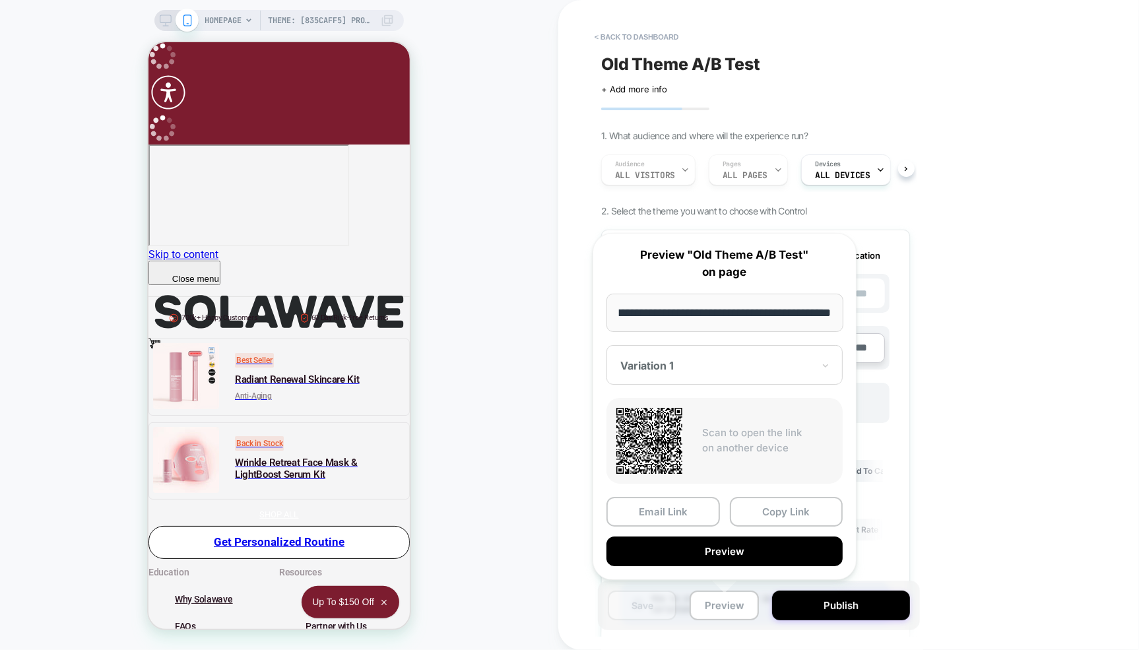
click at [729, 317] on input "**********" at bounding box center [725, 313] width 237 height 38
click at [781, 514] on button "Copy Link" at bounding box center [787, 512] width 114 height 30
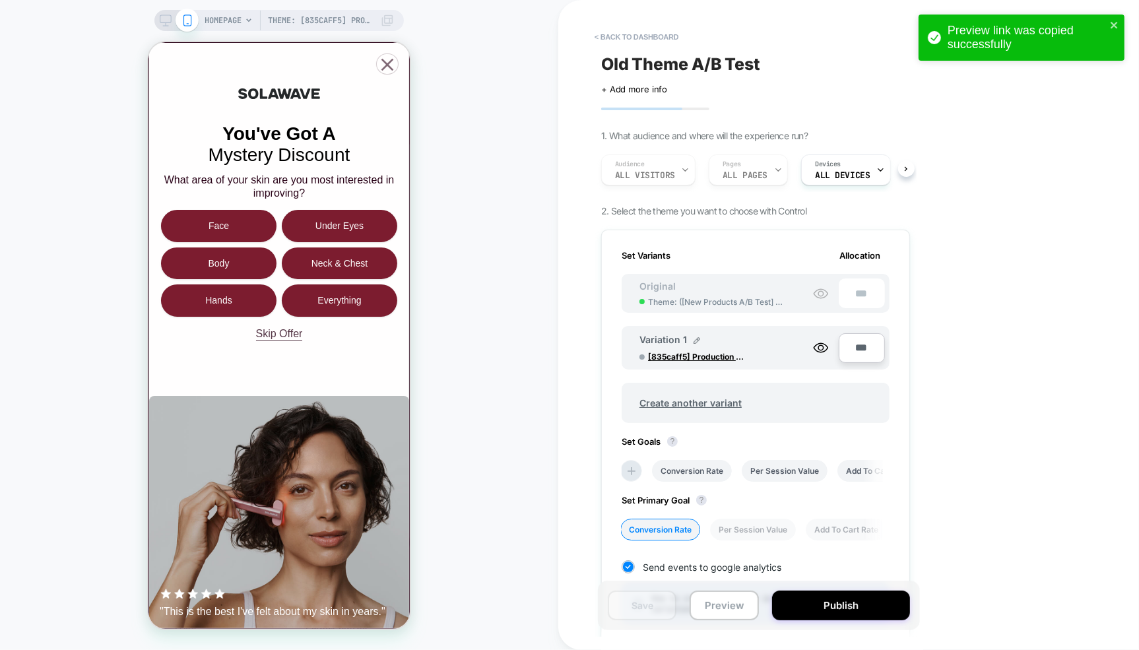
click at [1109, 24] on div "Preview link was copied successfully" at bounding box center [1017, 38] width 186 height 36
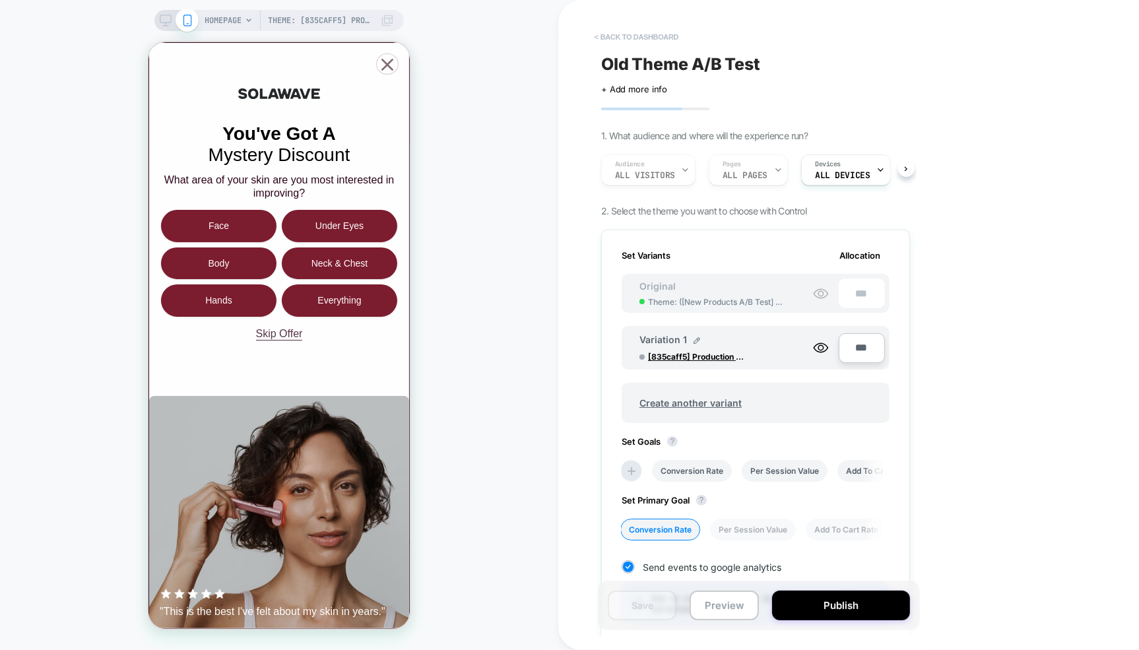
click at [620, 32] on button "< back to dashboard" at bounding box center [636, 36] width 97 height 21
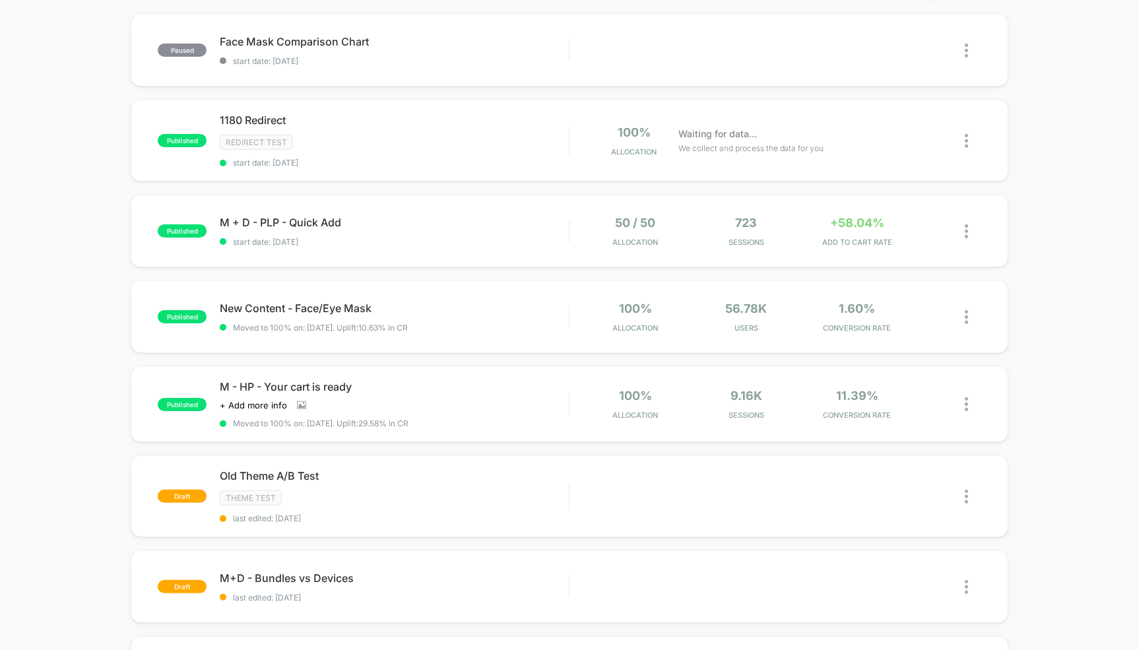
scroll to position [129, 0]
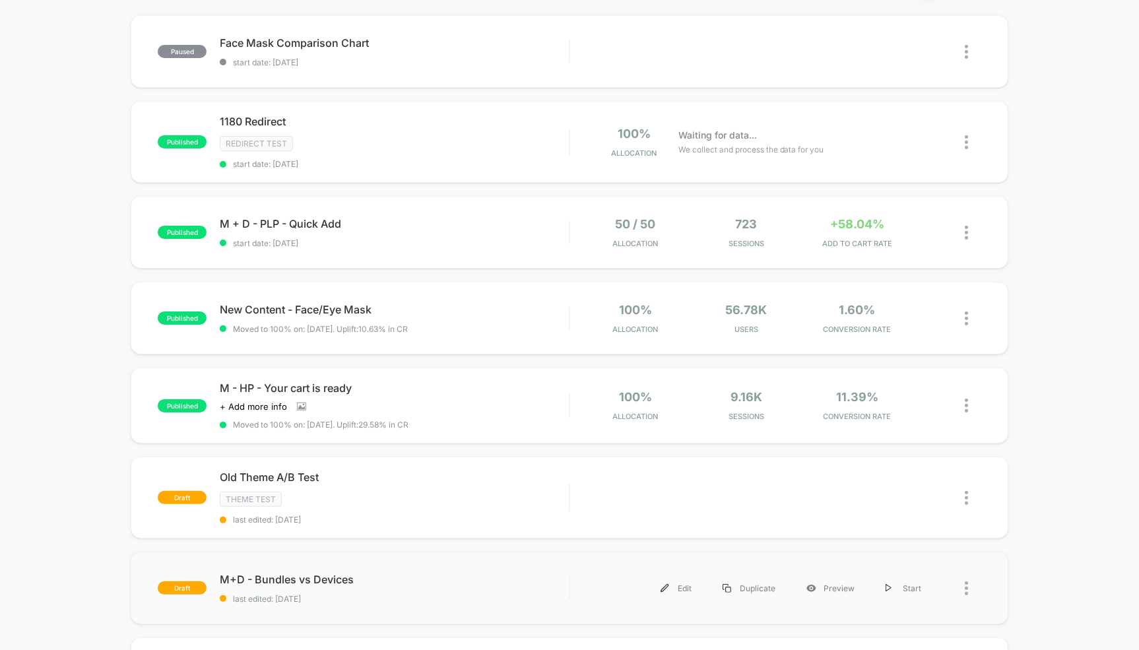
click at [273, 566] on div "draft M+D - Bundles vs Devices last edited: [DATE] Edit Duplicate Preview Start" at bounding box center [569, 588] width 877 height 73
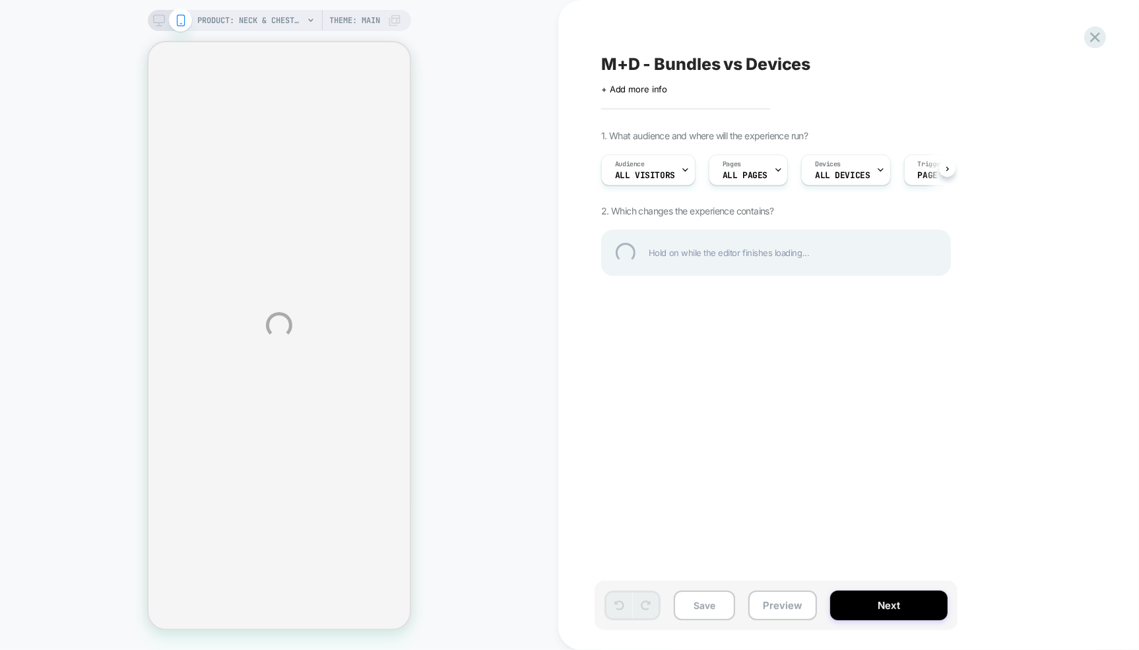
click at [776, 607] on div "PRODUCT: Neck & Chest LED Mask Bundle PRODUCT: Neck & Chest LED Mask Bundle The…" at bounding box center [569, 325] width 1139 height 650
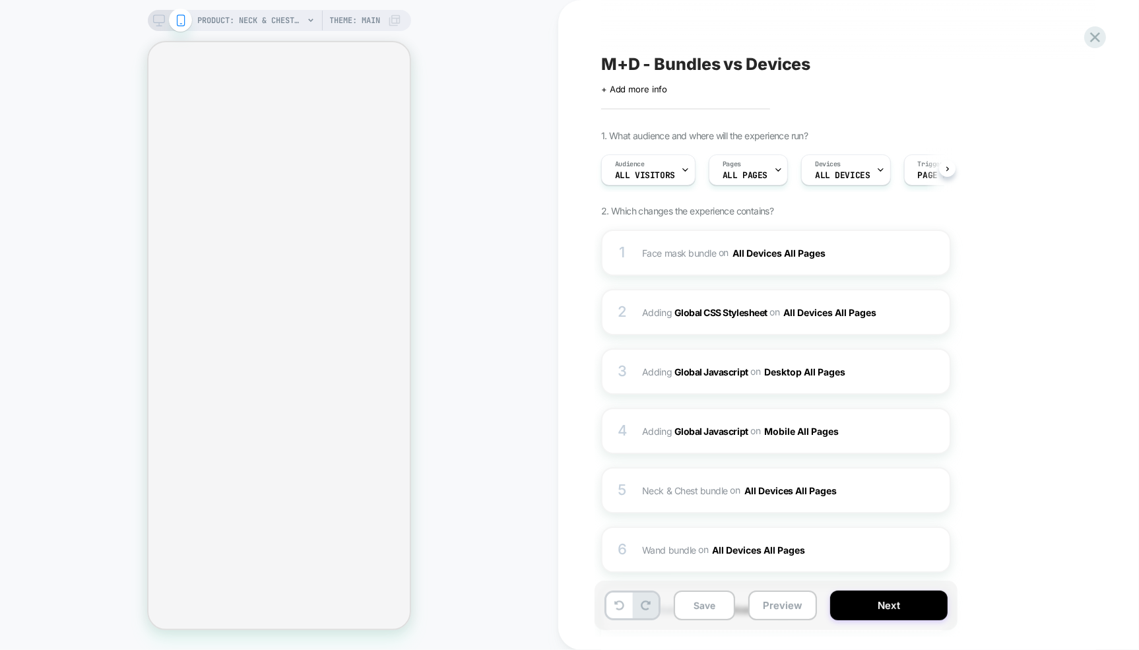
scroll to position [0, 1]
click at [766, 605] on button "Preview" at bounding box center [783, 606] width 69 height 30
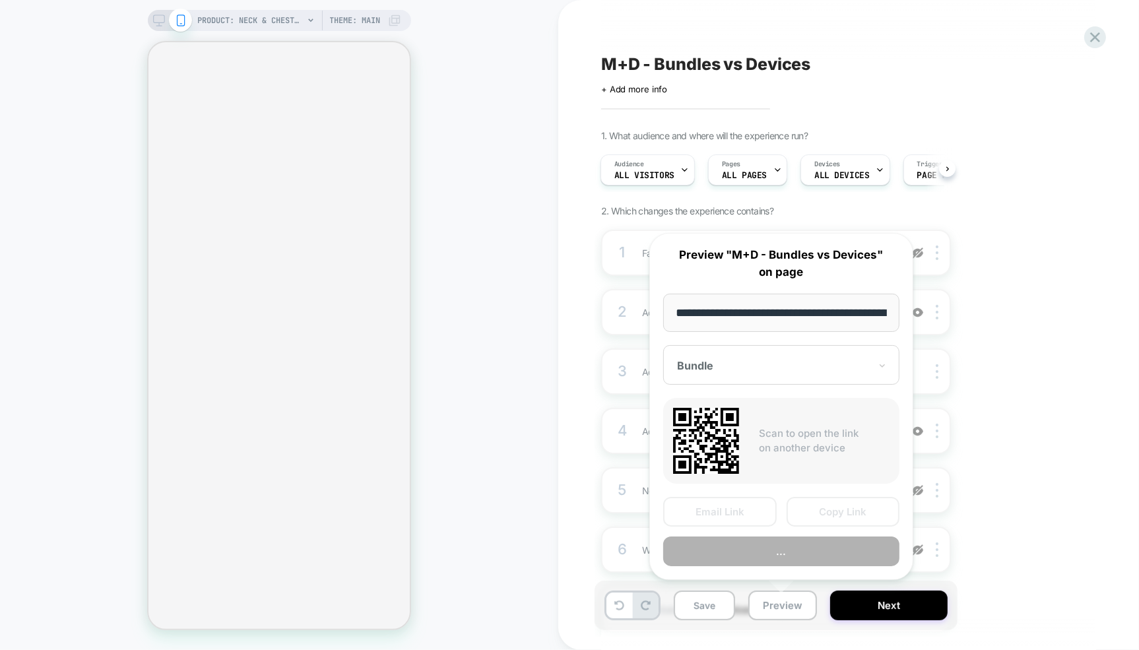
scroll to position [0, 228]
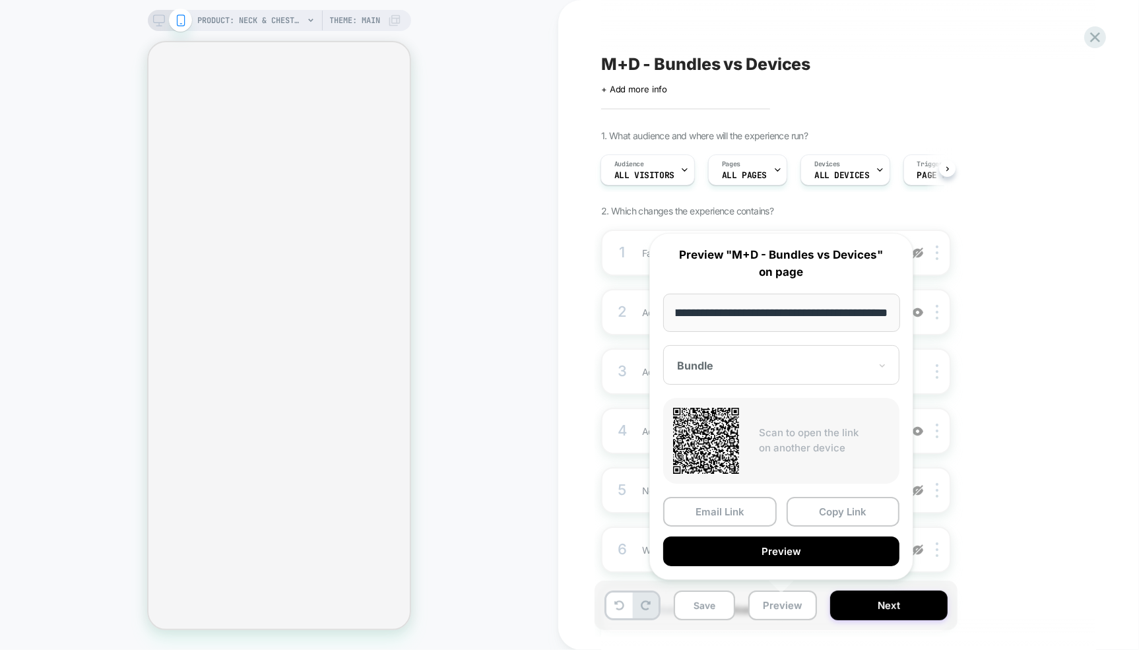
click at [820, 487] on div "**********" at bounding box center [782, 406] width 264 height 347
click at [770, 538] on button "Preview" at bounding box center [781, 552] width 236 height 30
